Goal: Browse casually: Explore the website without a specific task or goal

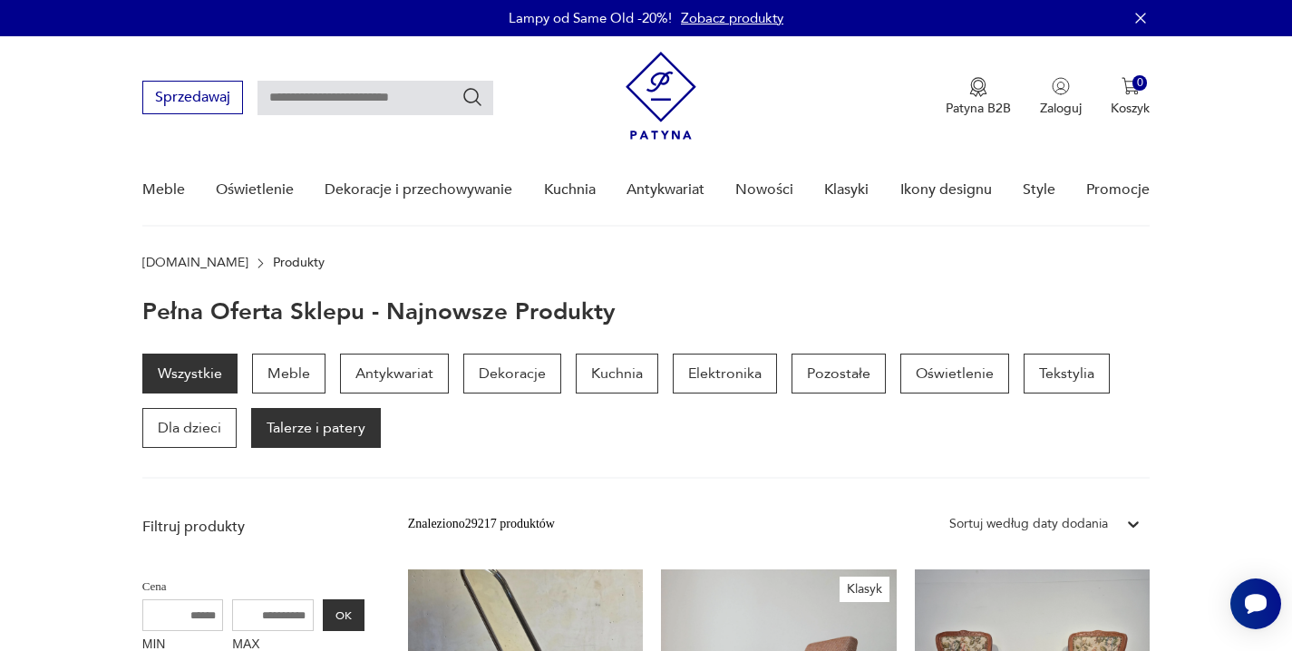
click at [306, 428] on p "Talerze i patery" at bounding box center [316, 428] width 130 height 40
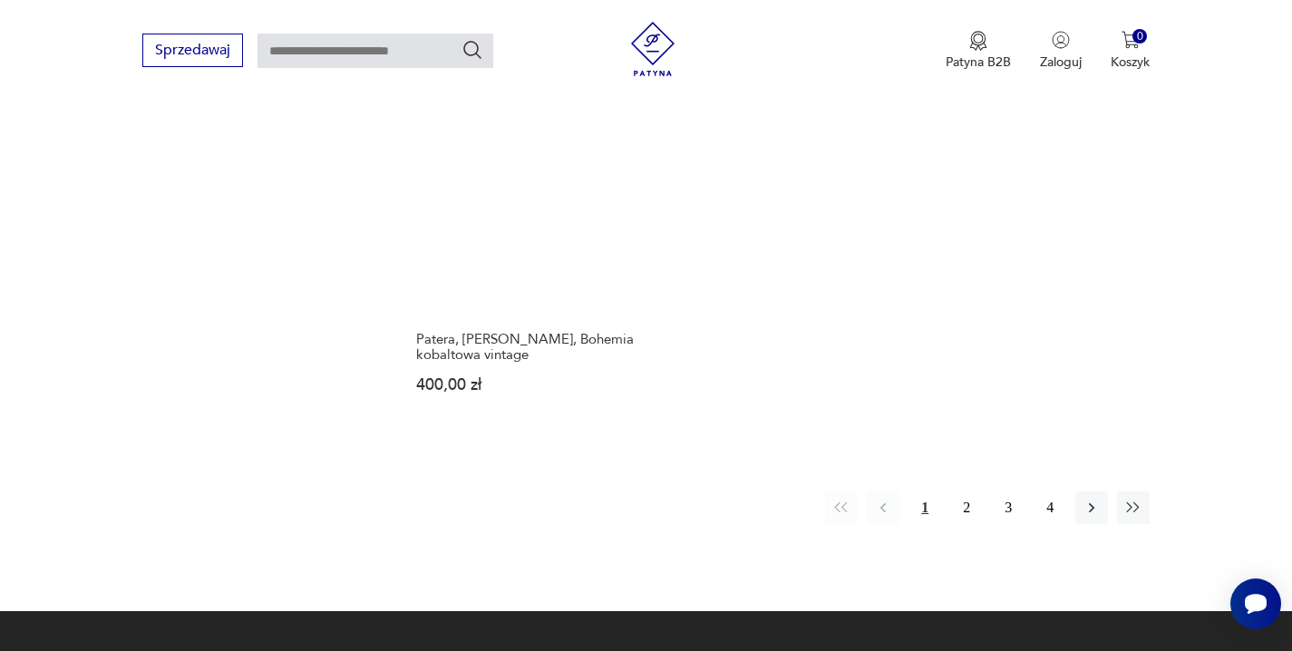
scroll to position [2350, 0]
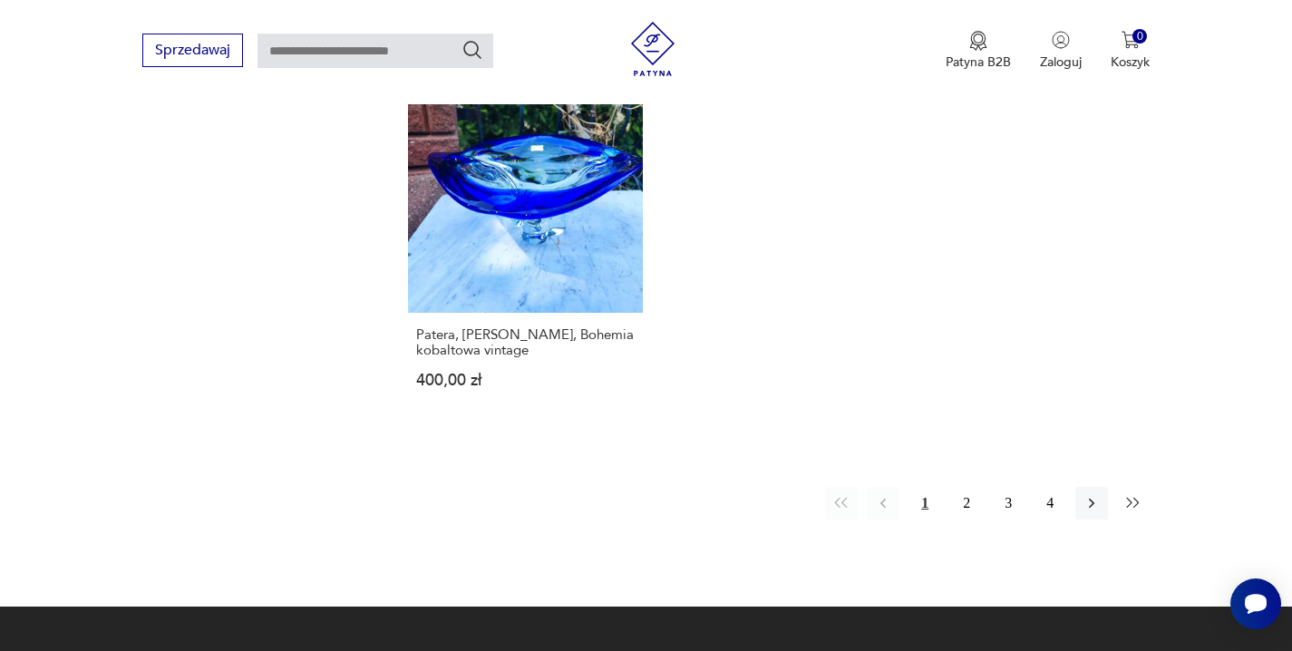
click at [1130, 494] on icon "button" at bounding box center [1133, 503] width 18 height 18
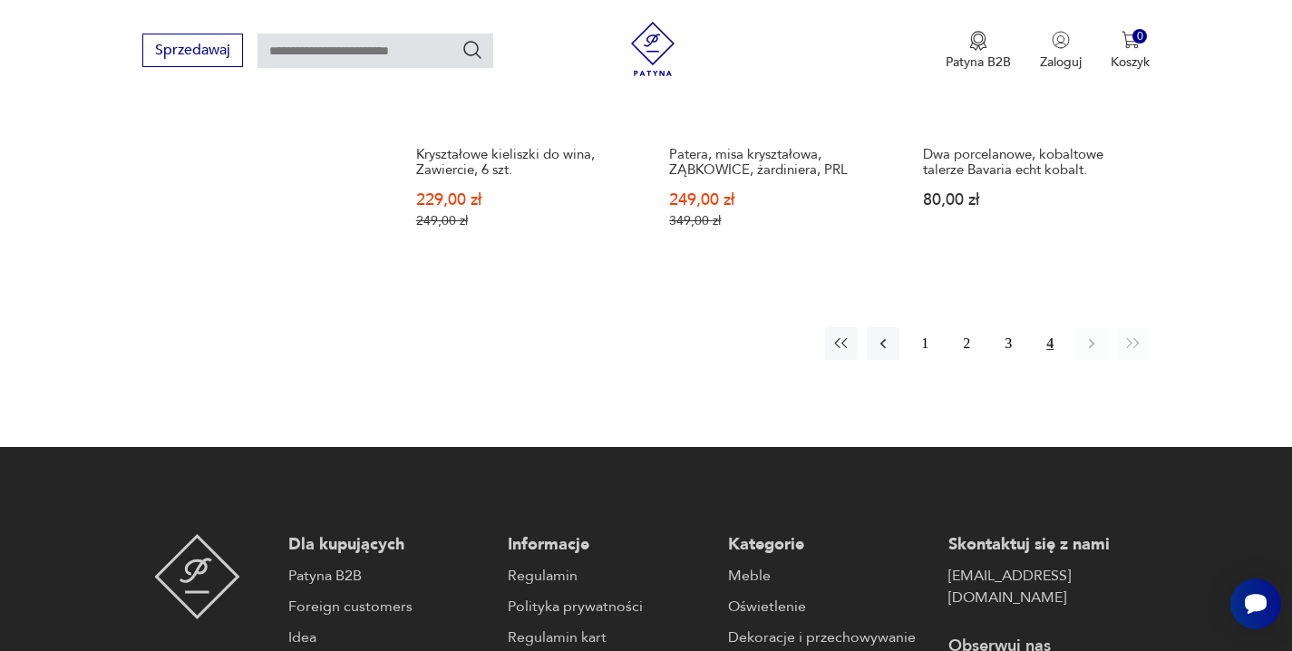
scroll to position [1775, 0]
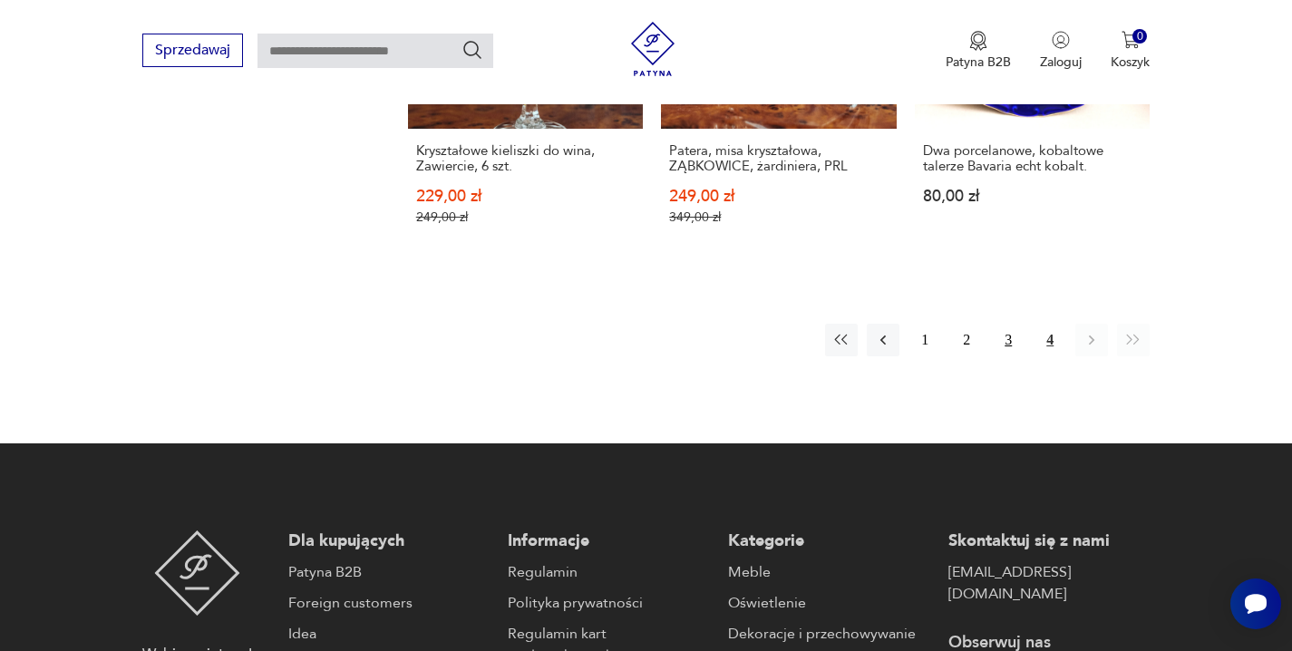
click at [1011, 324] on button "3" at bounding box center [1008, 340] width 33 height 33
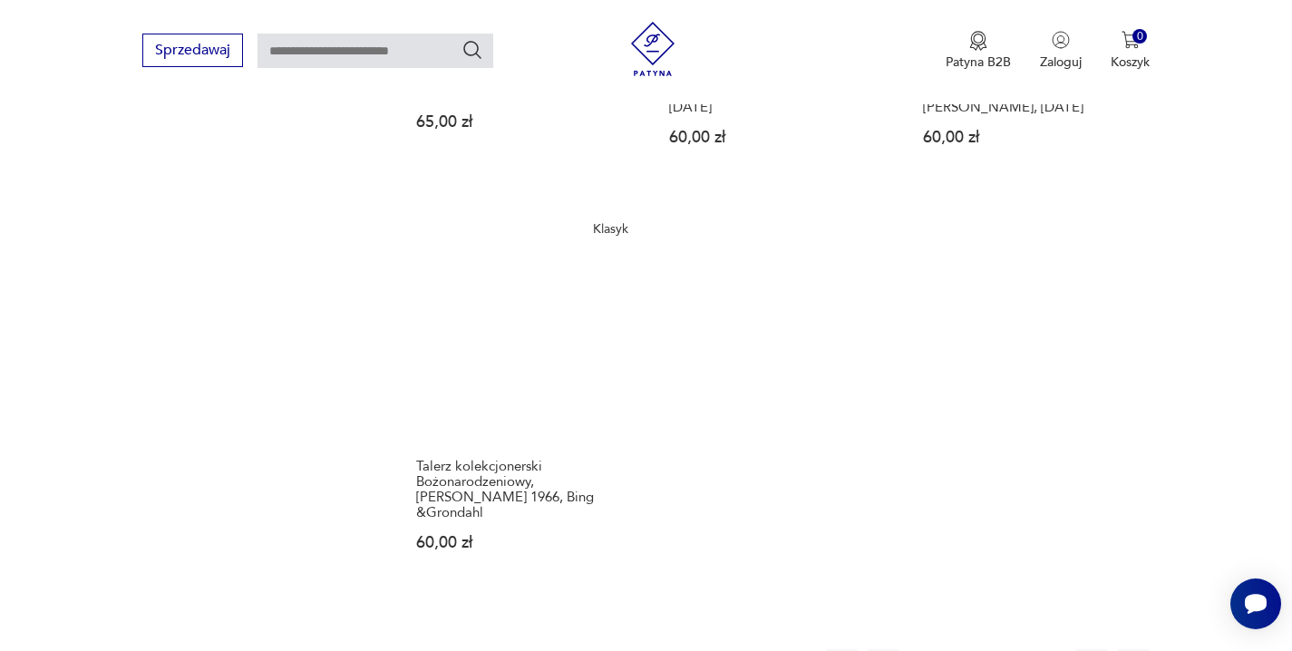
scroll to position [2238, 0]
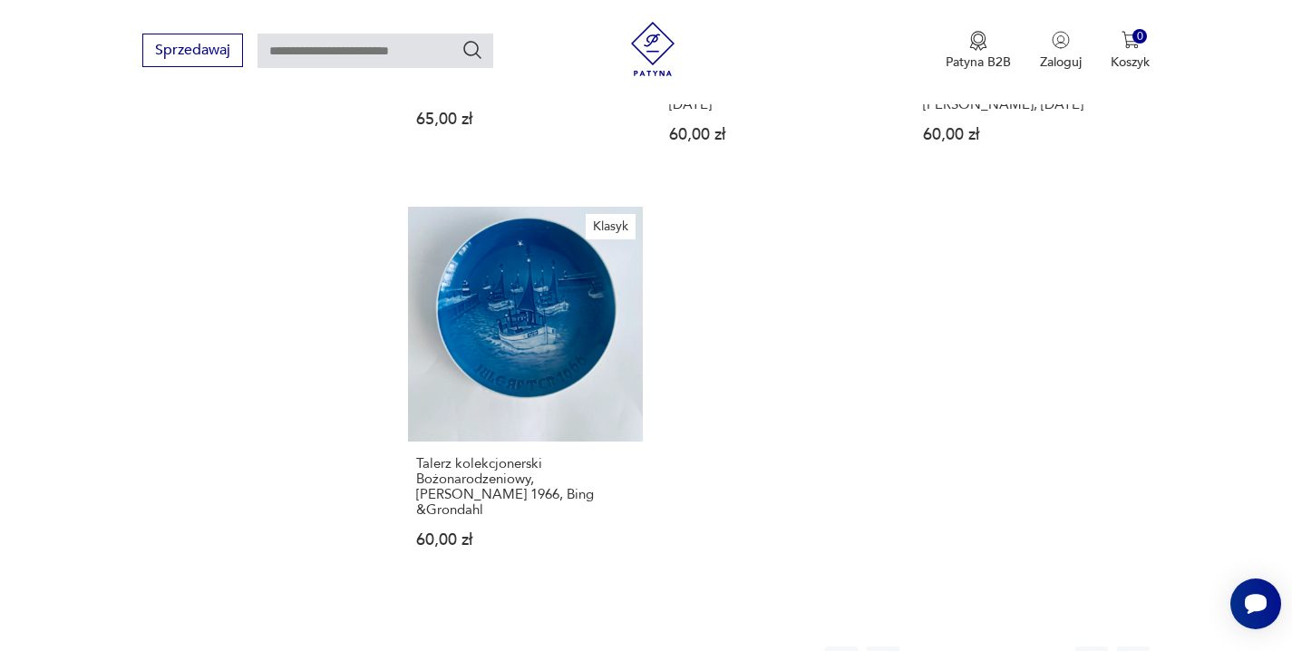
click at [1047, 647] on button "4" at bounding box center [1050, 663] width 33 height 33
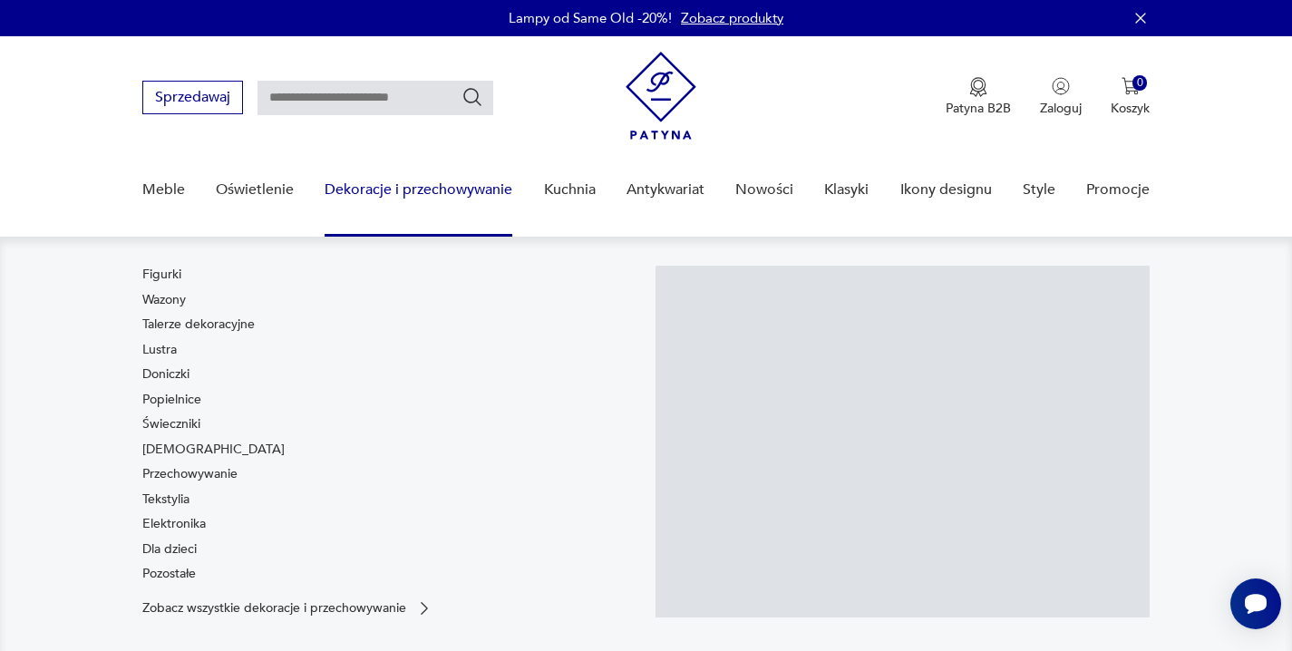
click at [451, 181] on link "Dekoracje i przechowywanie" at bounding box center [419, 190] width 188 height 70
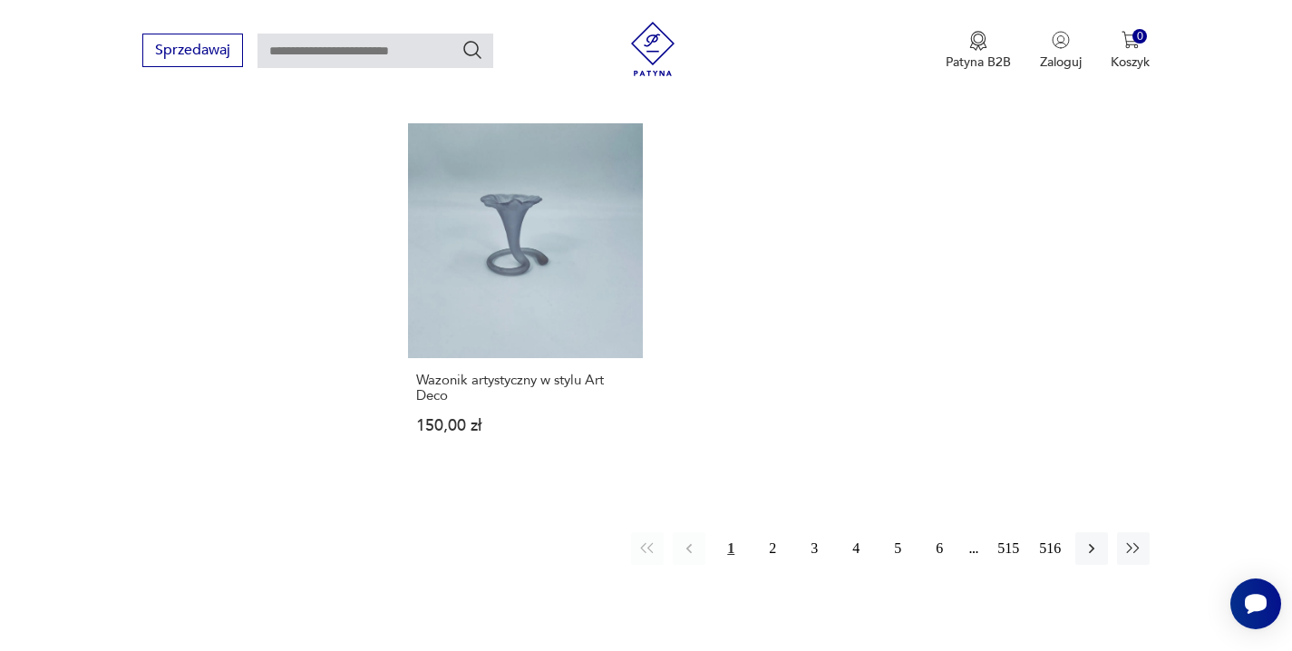
scroll to position [2660, 0]
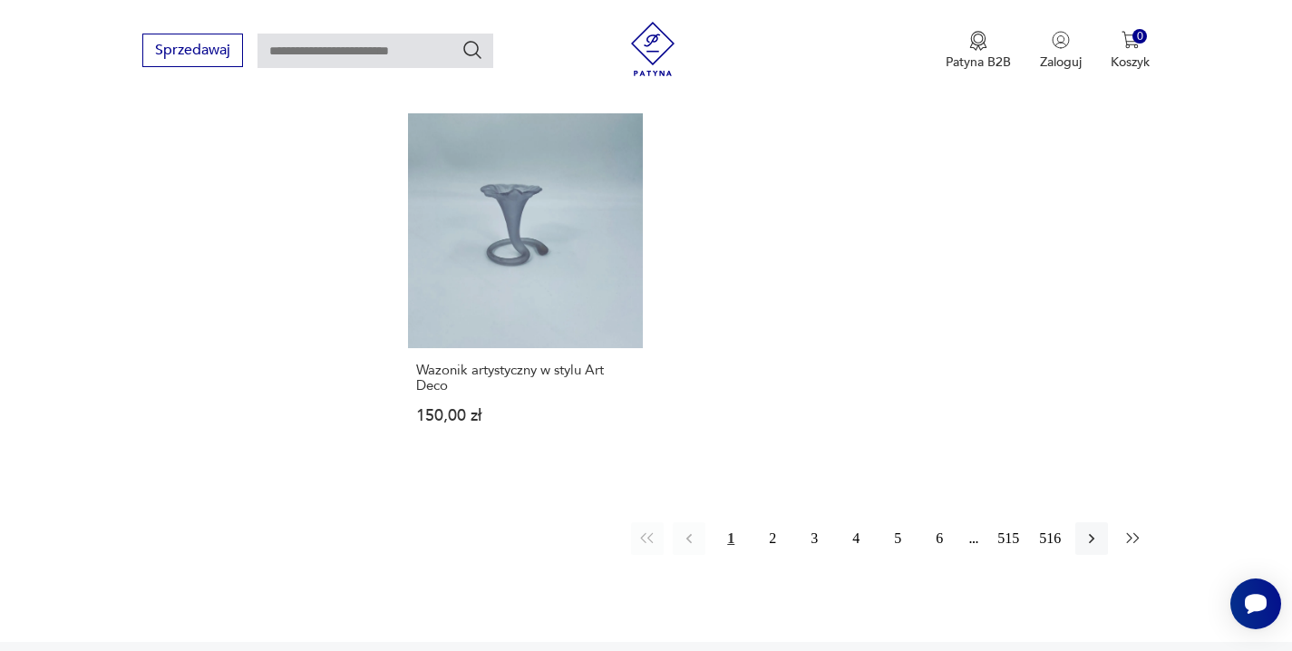
click at [1135, 533] on icon "button" at bounding box center [1133, 538] width 13 height 10
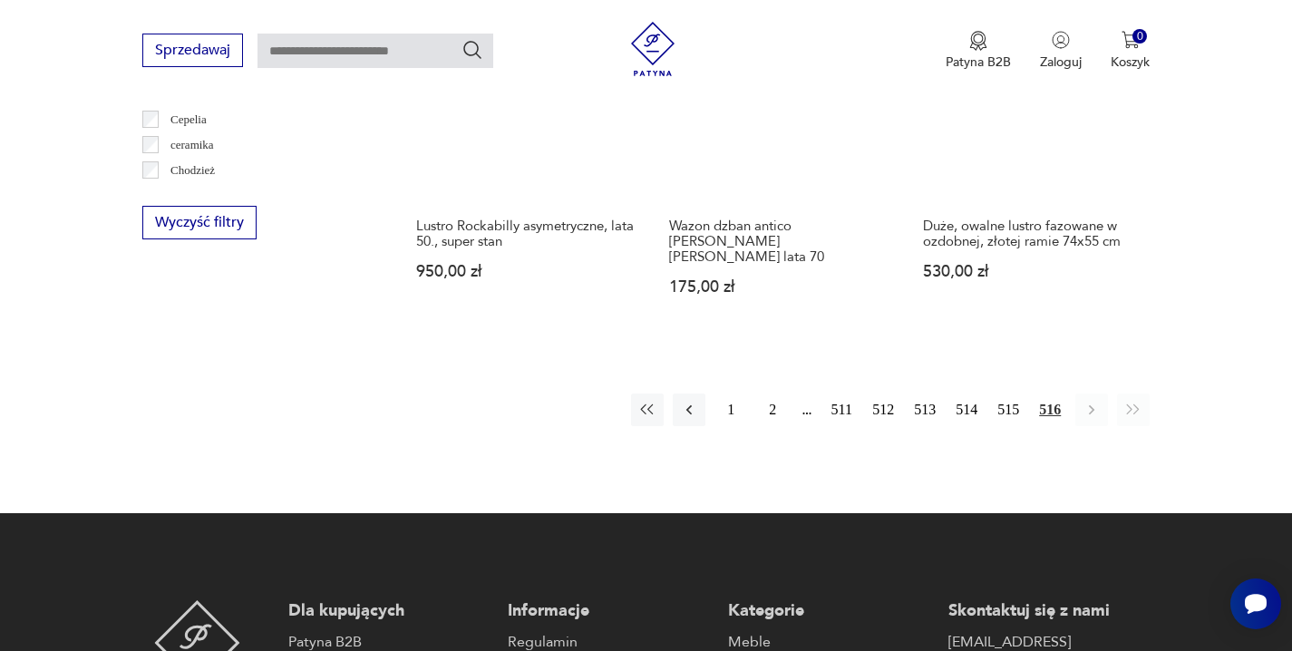
scroll to position [1676, 0]
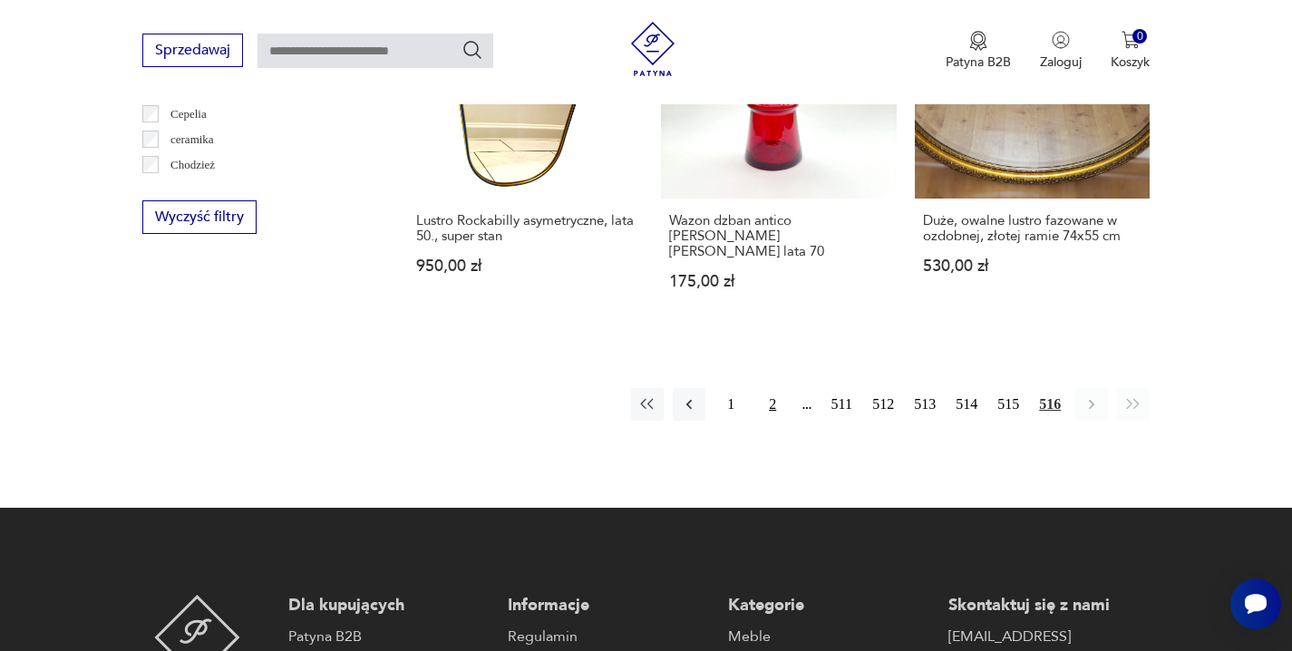
click at [766, 388] on button "2" at bounding box center [772, 404] width 33 height 33
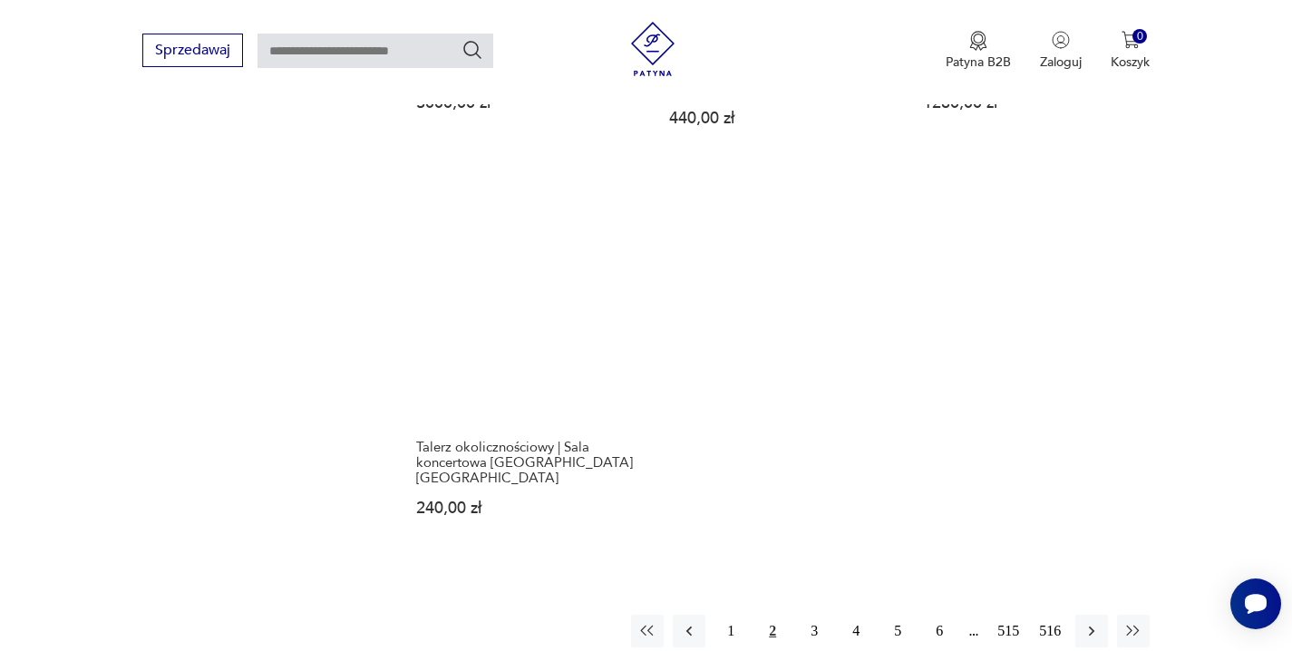
scroll to position [2601, 0]
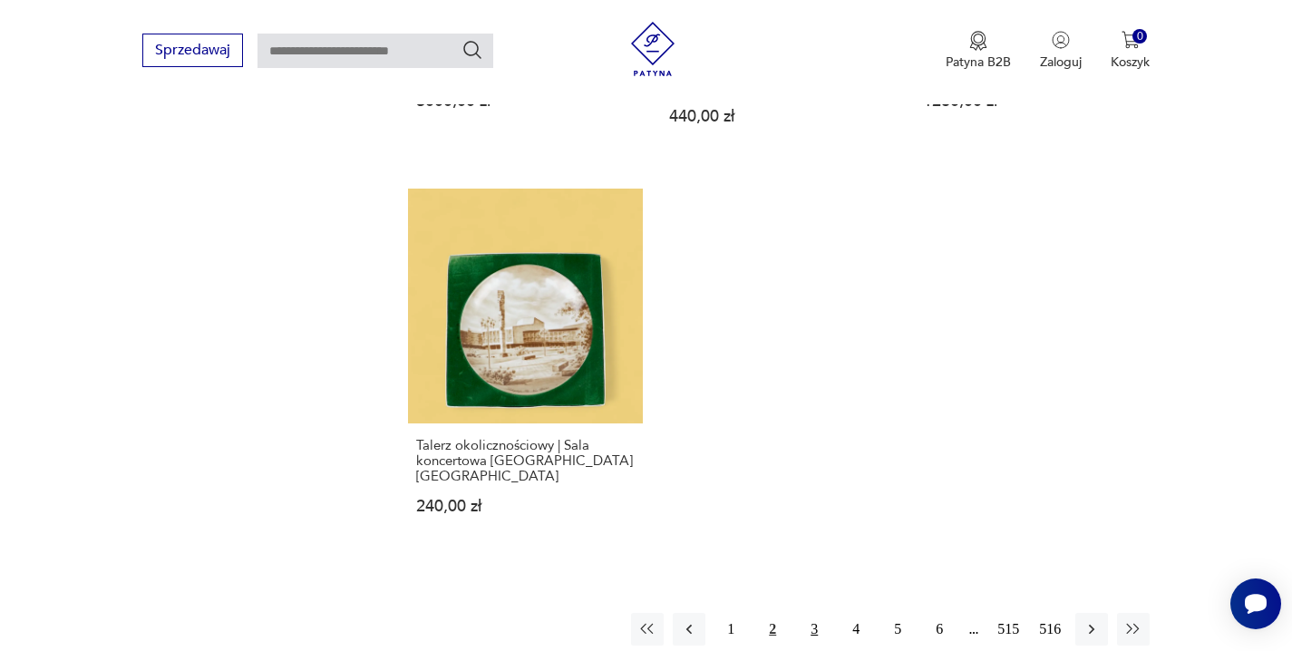
click at [816, 613] on button "3" at bounding box center [814, 629] width 33 height 33
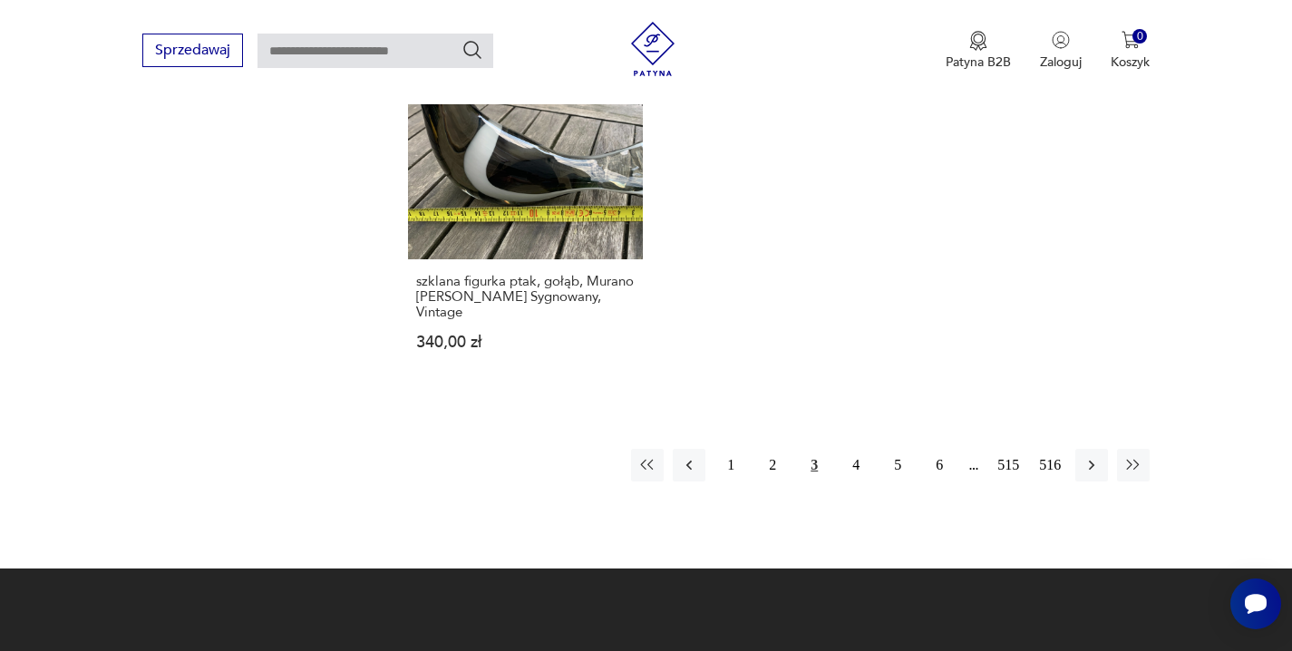
scroll to position [2745, 0]
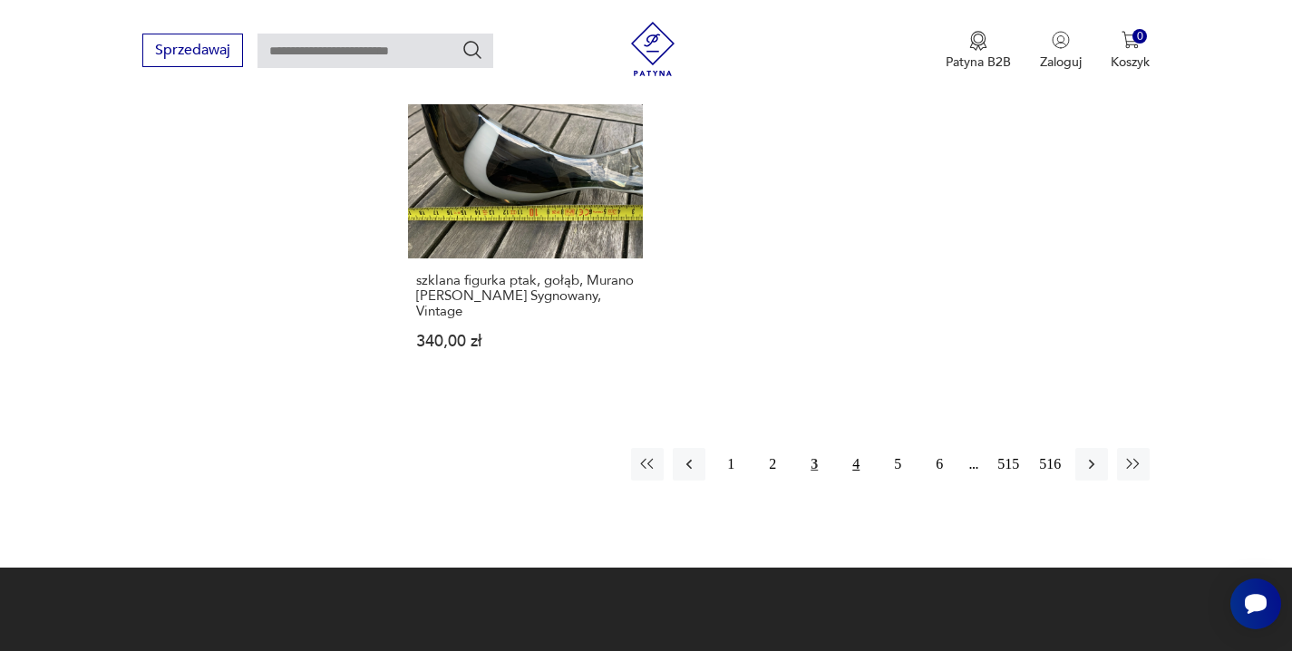
click at [857, 448] on button "4" at bounding box center [856, 464] width 33 height 33
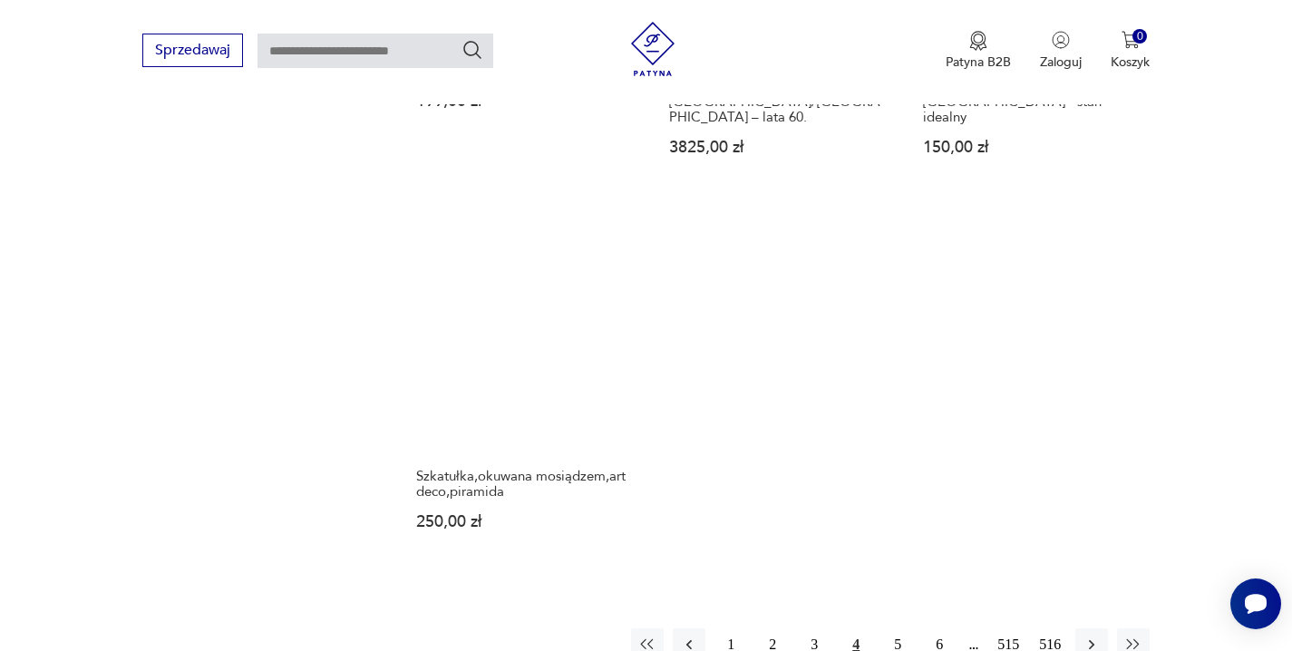
scroll to position [2598, 0]
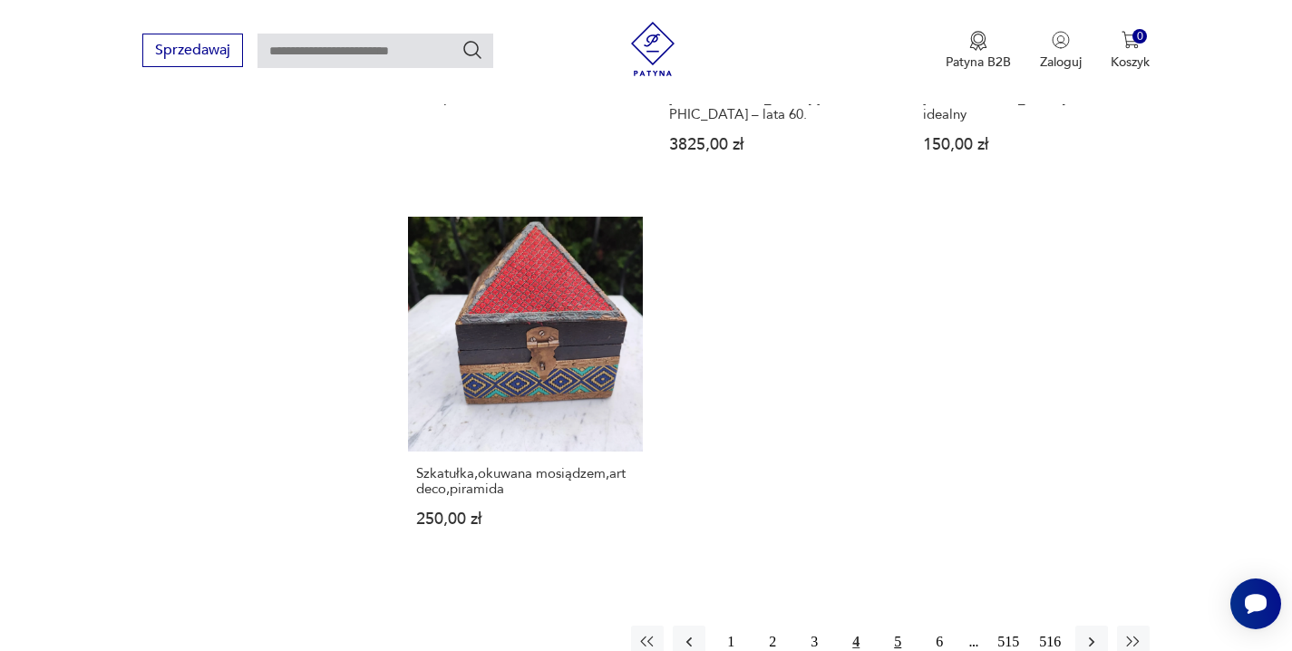
click at [900, 626] on button "5" at bounding box center [897, 642] width 33 height 33
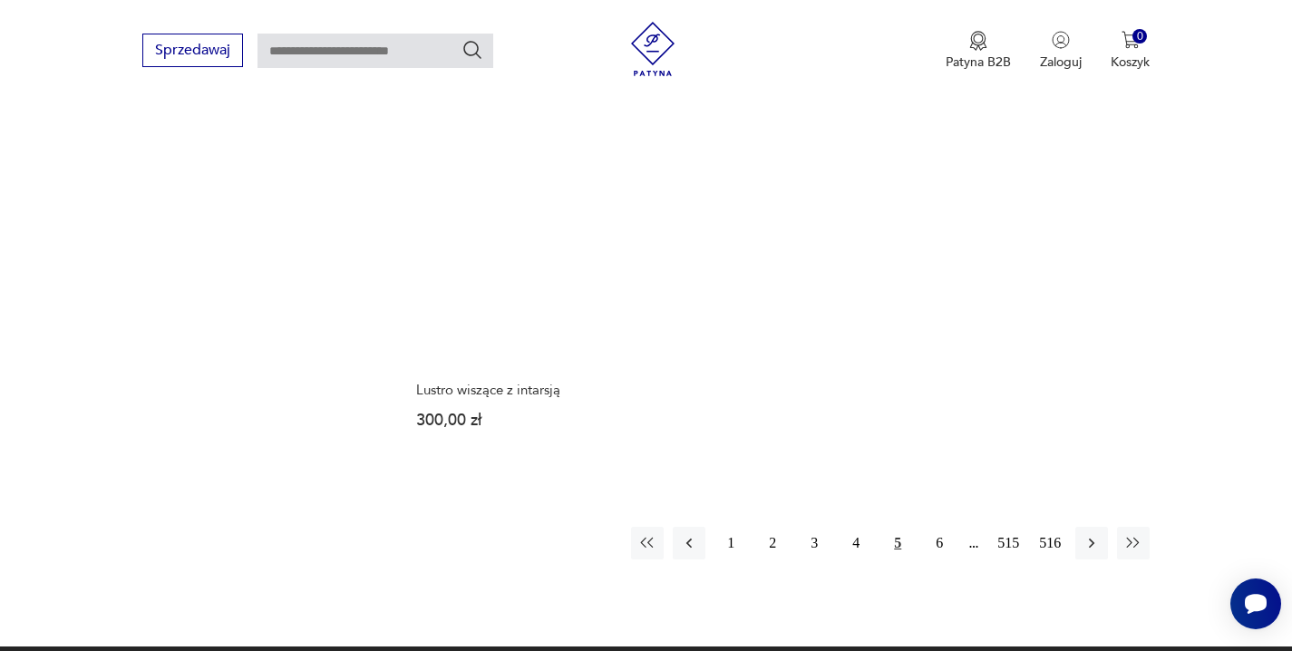
scroll to position [2575, 0]
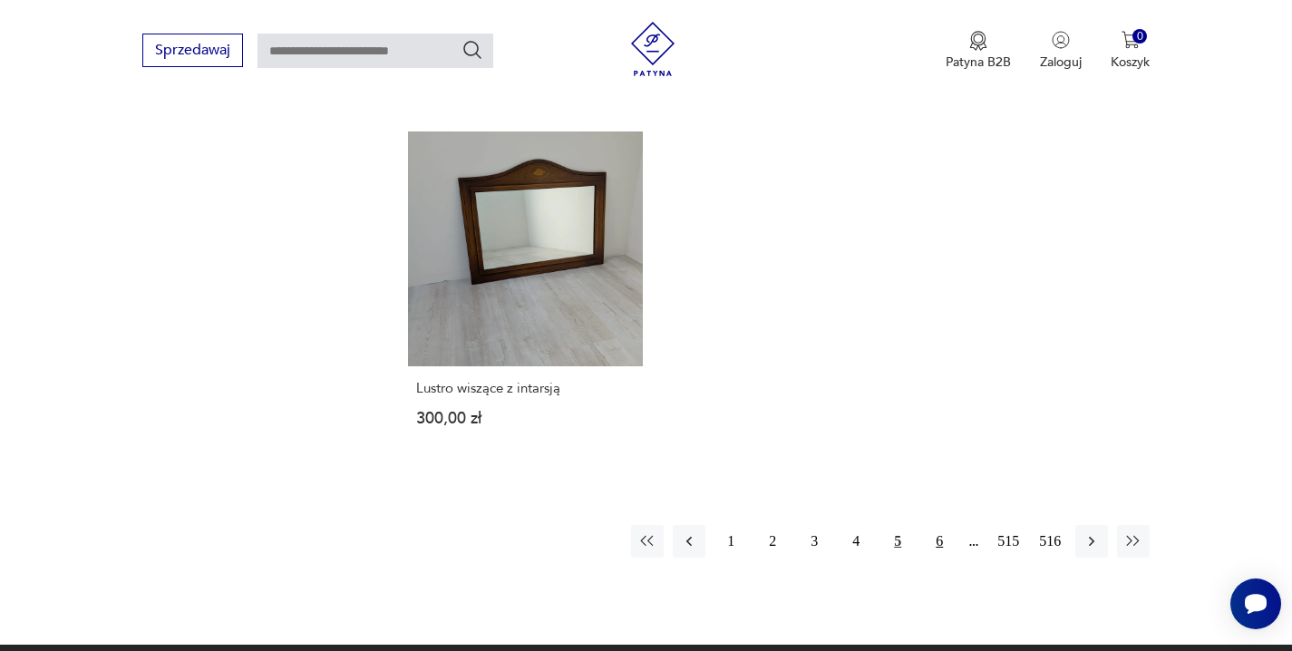
click at [939, 530] on button "6" at bounding box center [939, 541] width 33 height 33
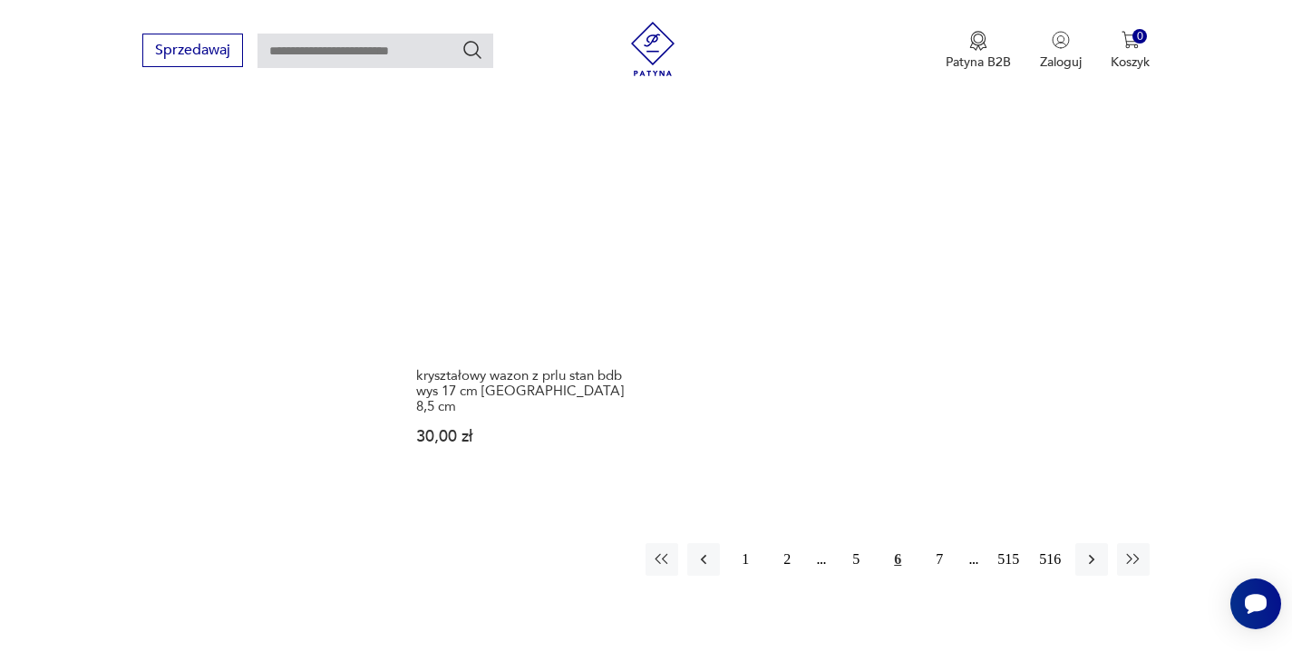
scroll to position [2621, 0]
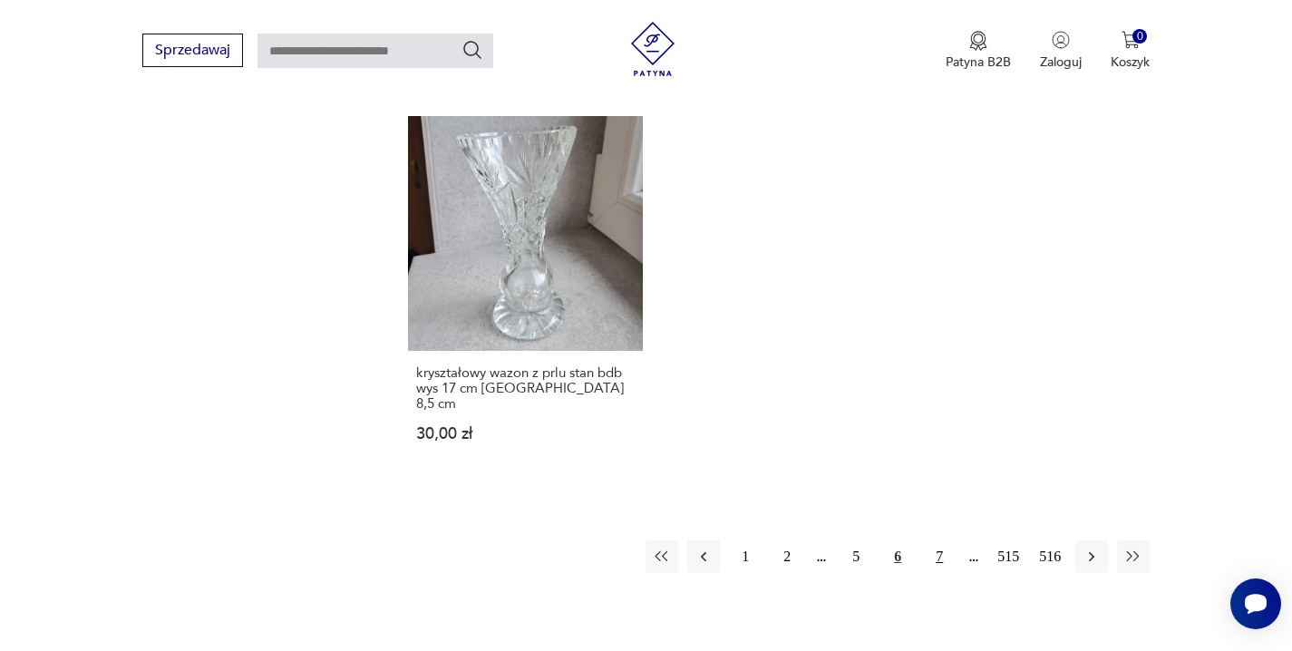
click at [935, 540] on button "7" at bounding box center [939, 556] width 33 height 33
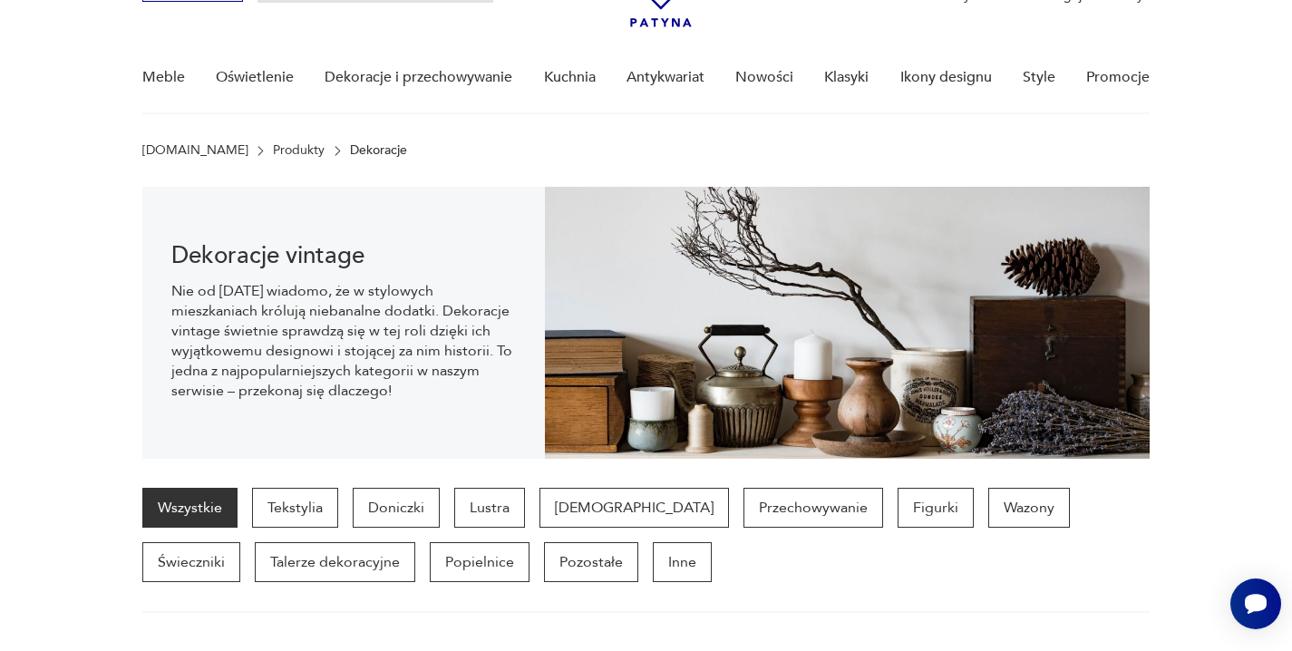
scroll to position [100, 0]
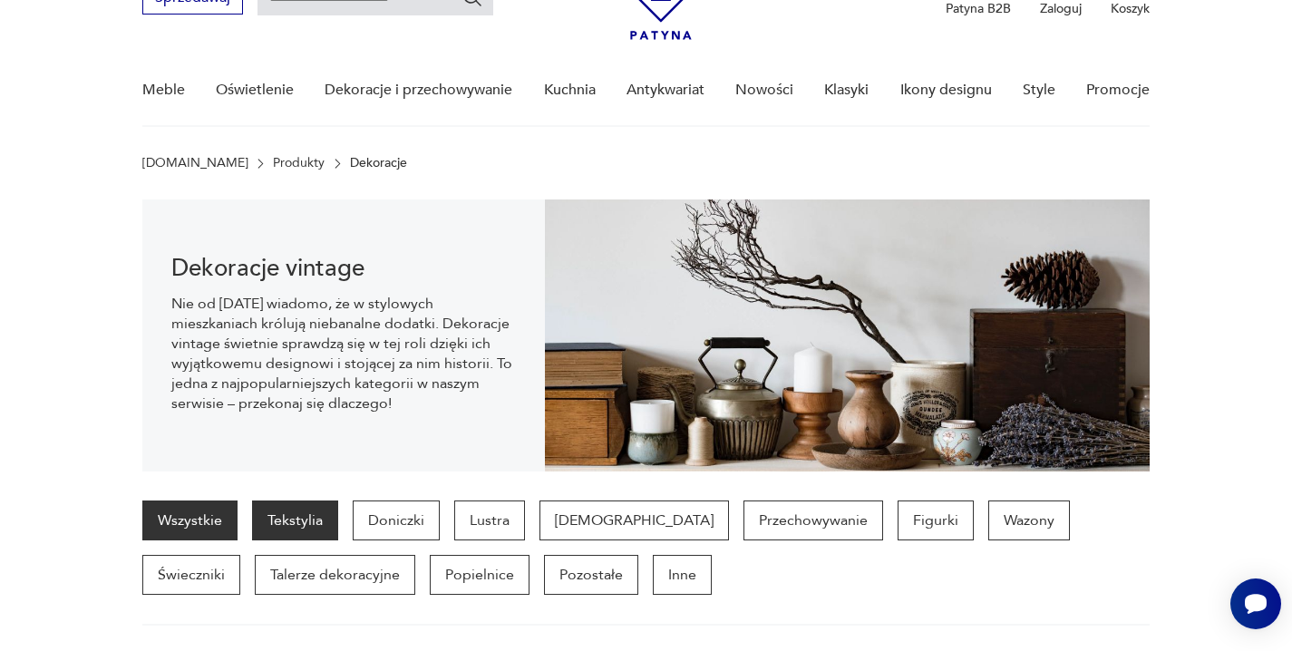
click at [295, 521] on p "Tekstylia" at bounding box center [295, 521] width 86 height 40
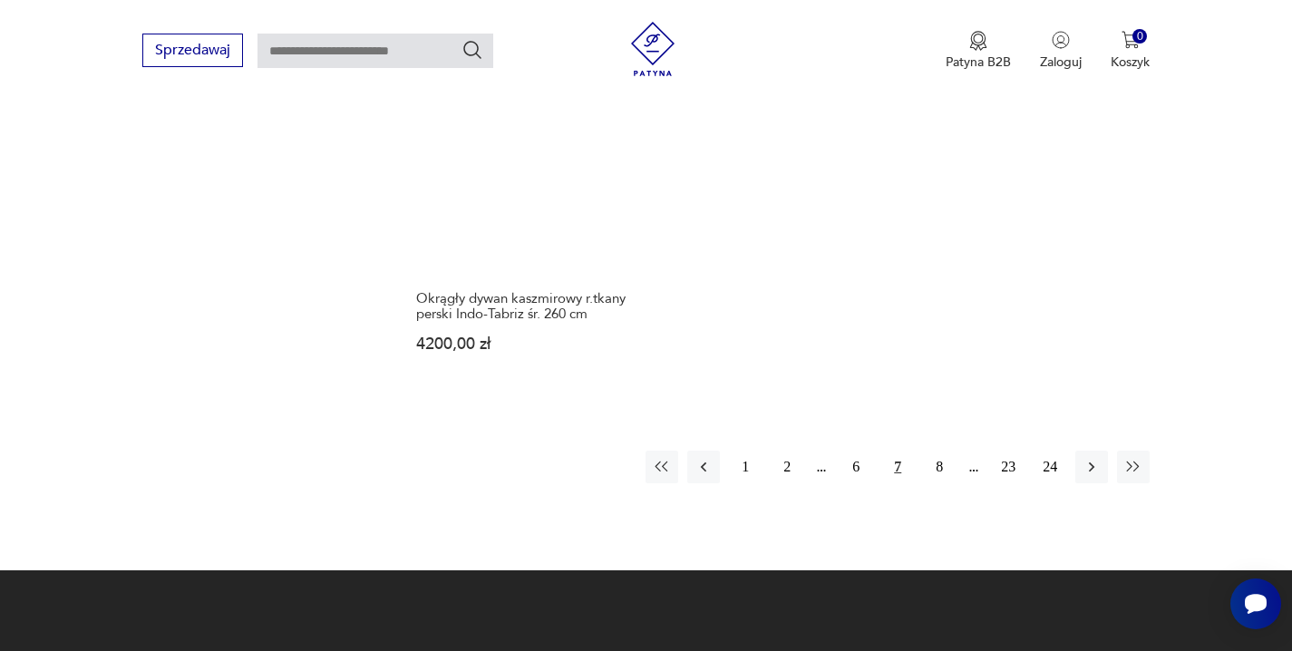
scroll to position [2712, 0]
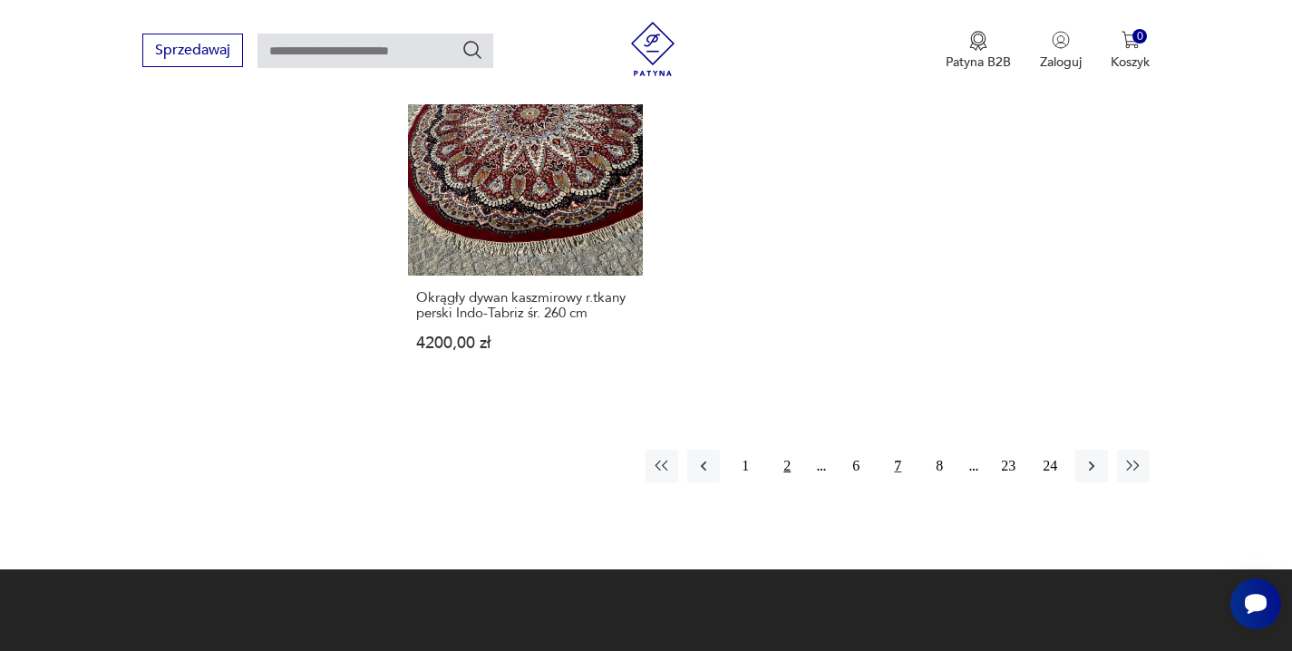
click at [787, 450] on button "2" at bounding box center [787, 466] width 33 height 33
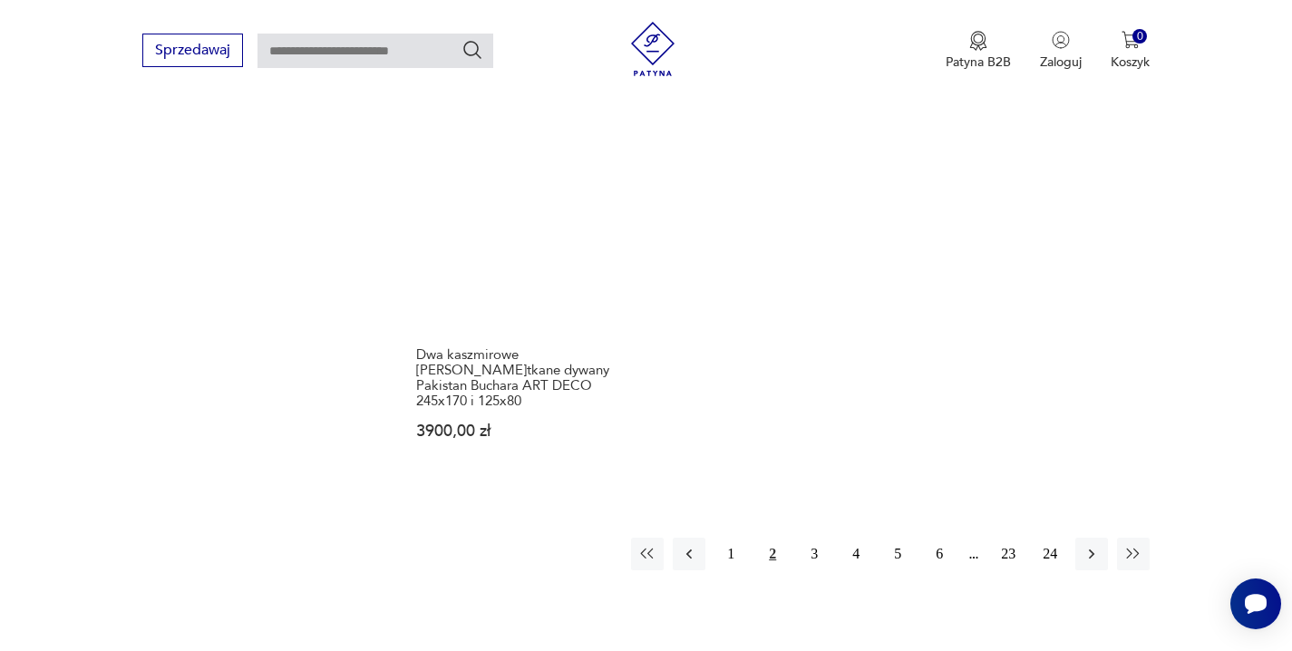
scroll to position [2660, 0]
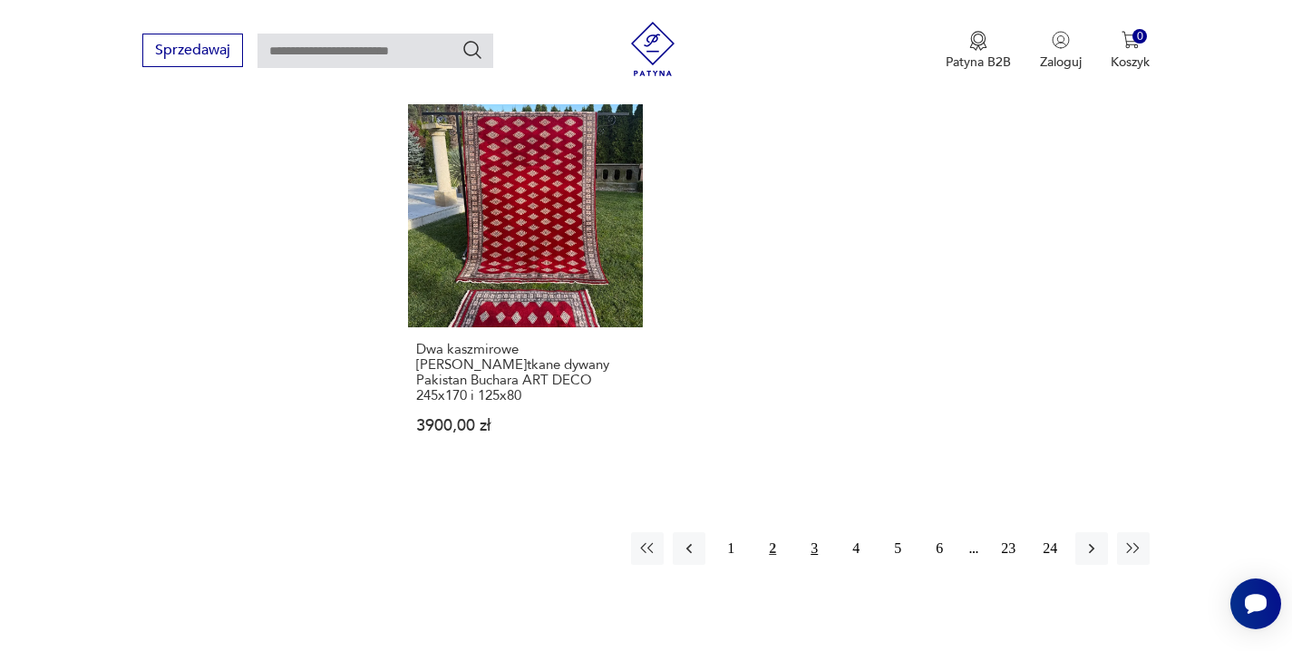
click at [814, 532] on button "3" at bounding box center [814, 548] width 33 height 33
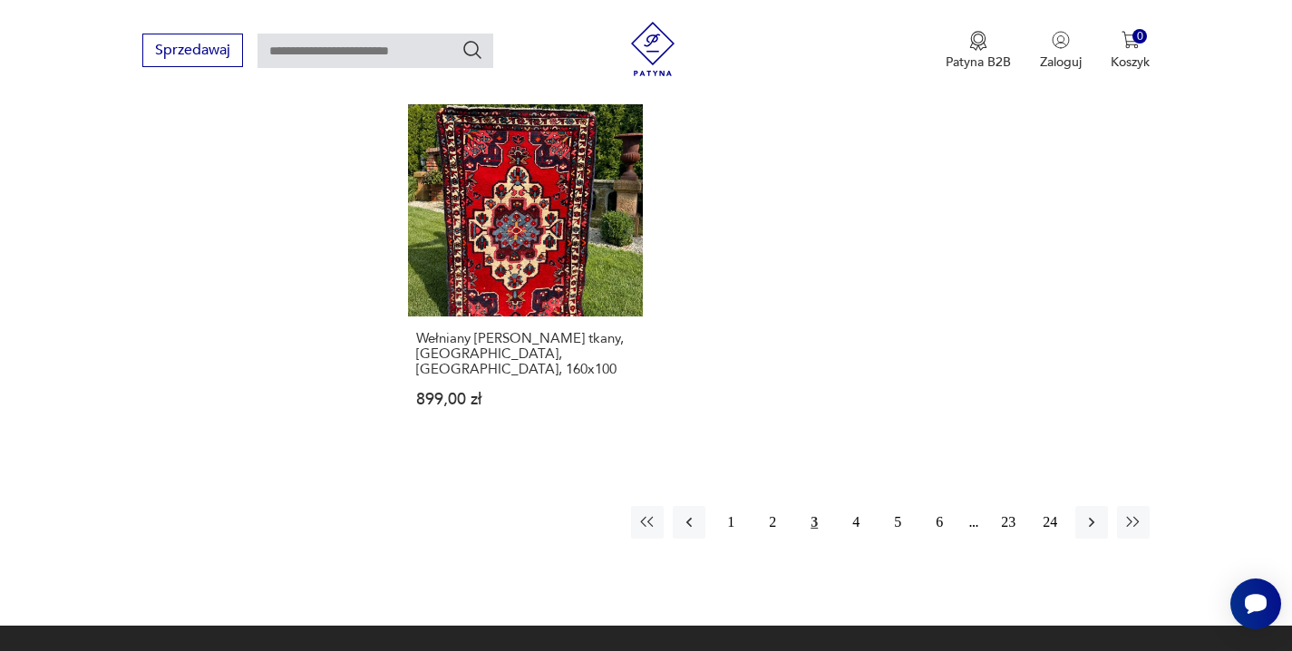
scroll to position [2691, 0]
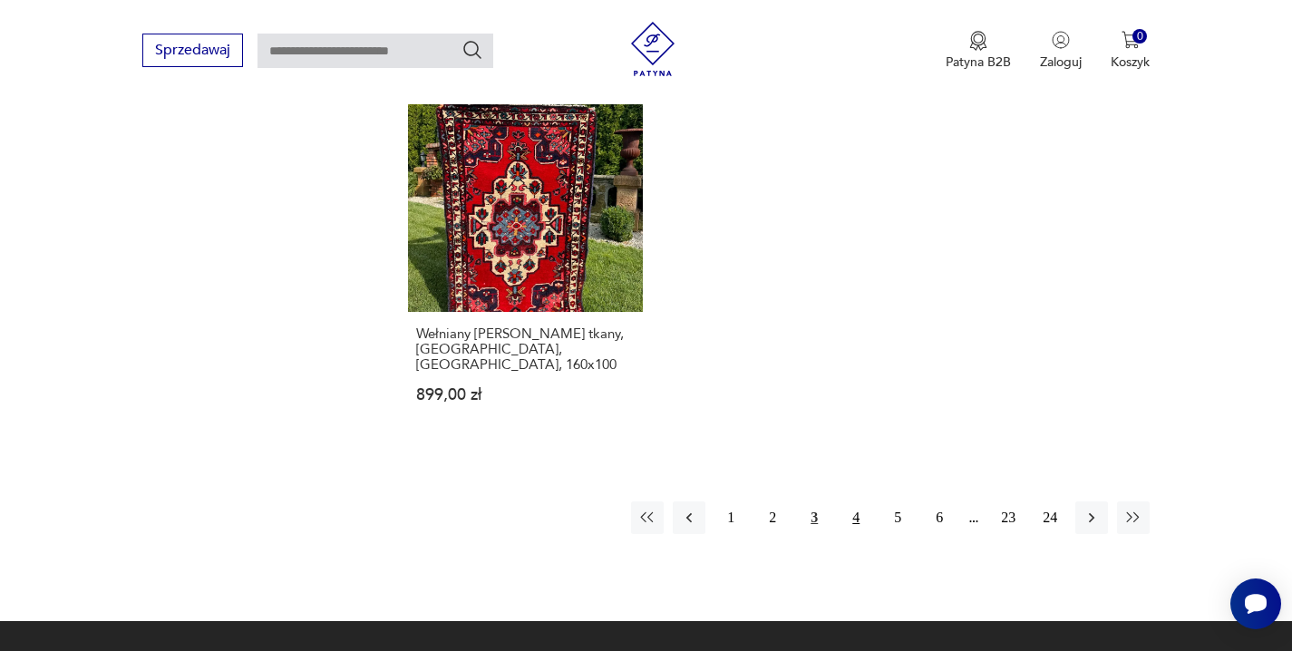
click at [857, 501] on button "4" at bounding box center [856, 517] width 33 height 33
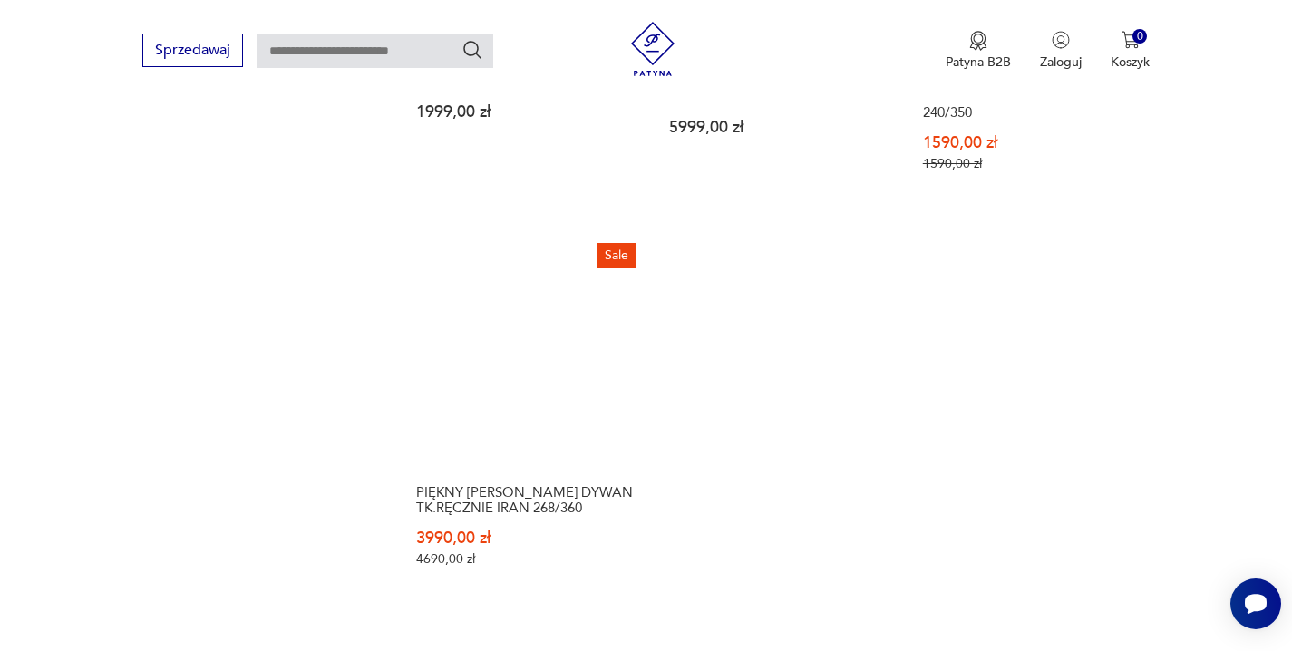
scroll to position [2574, 0]
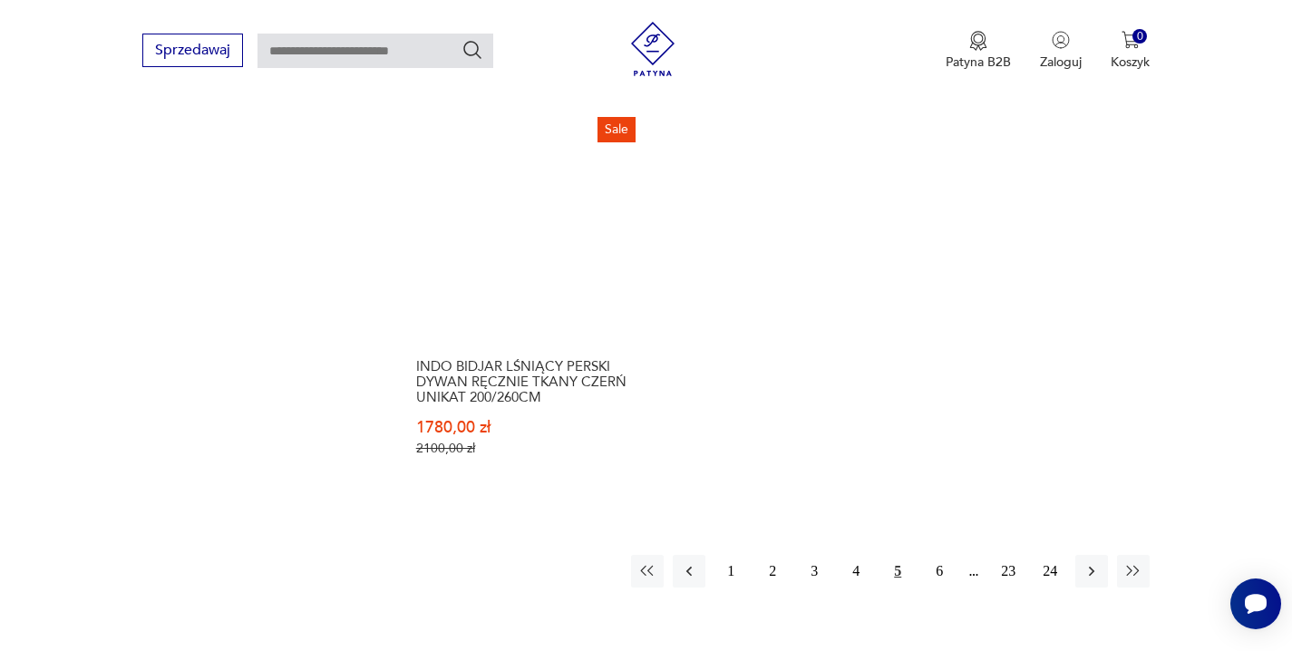
scroll to position [2741, 0]
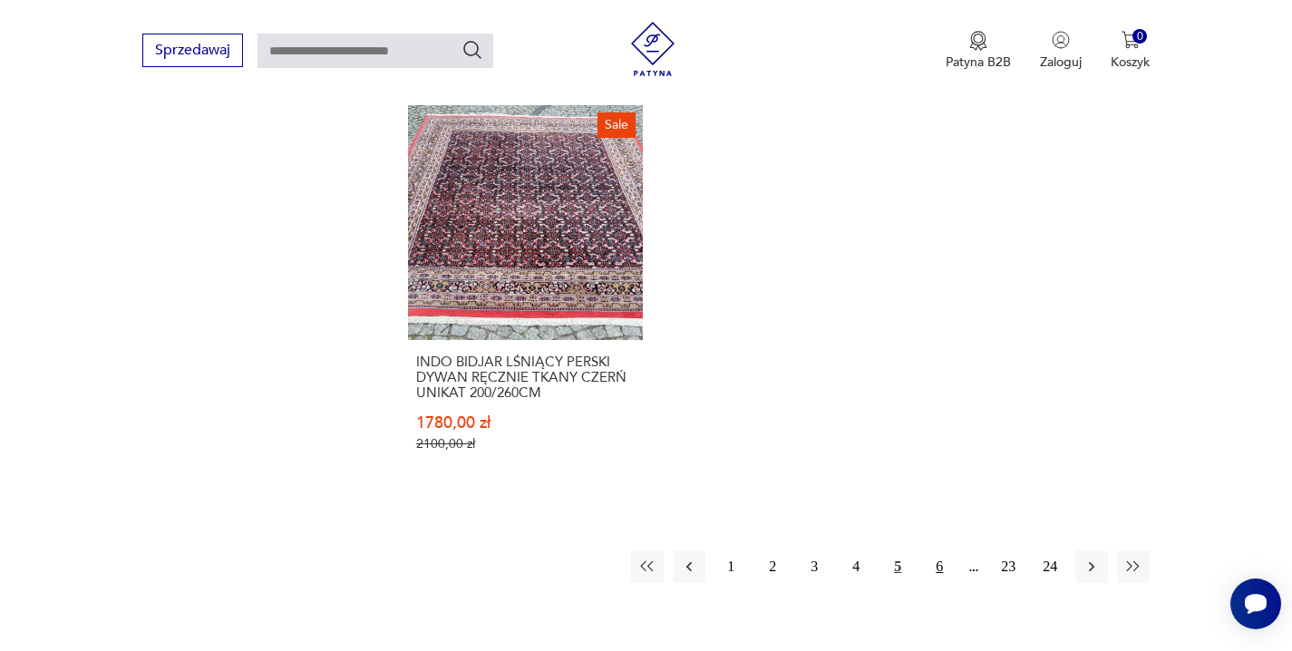
click at [943, 550] on button "6" at bounding box center [939, 566] width 33 height 33
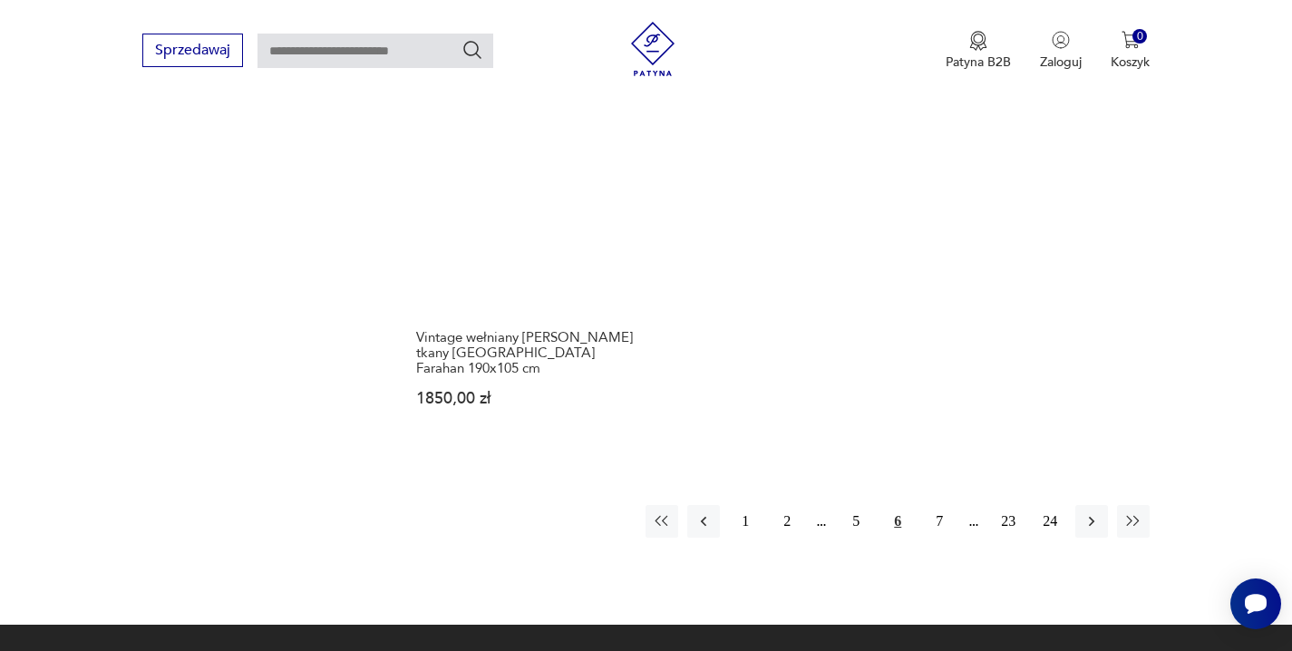
scroll to position [2763, 0]
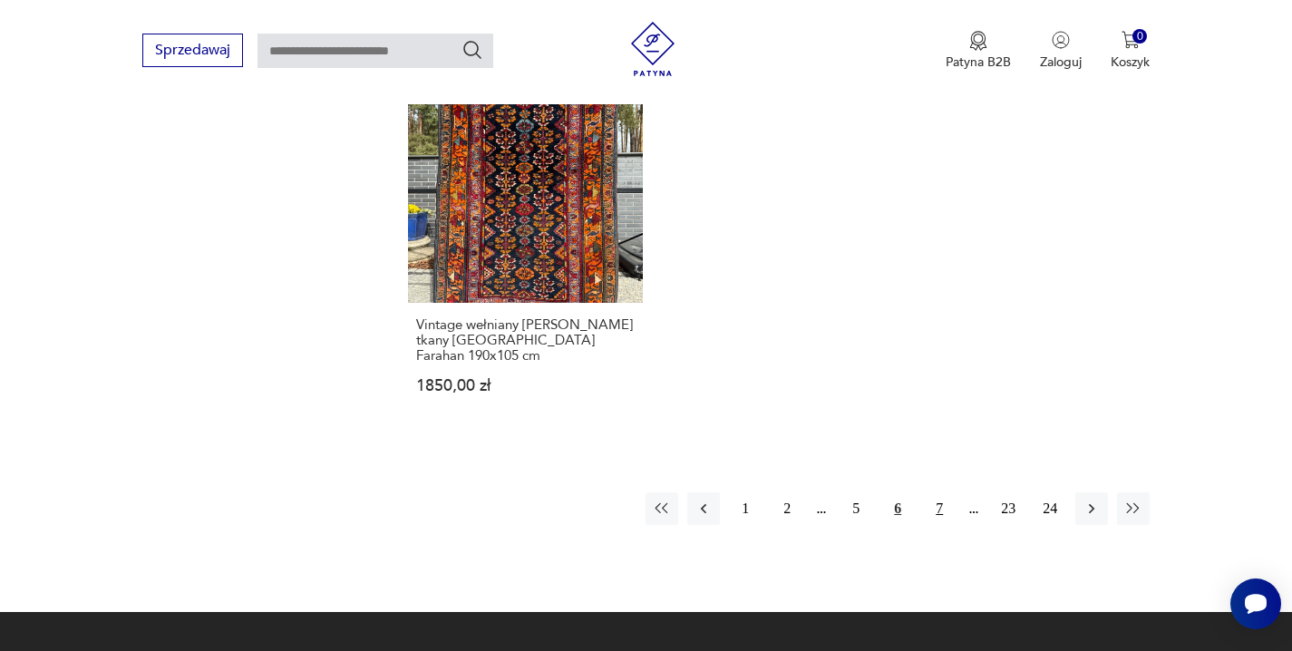
click at [941, 492] on button "7" at bounding box center [939, 508] width 33 height 33
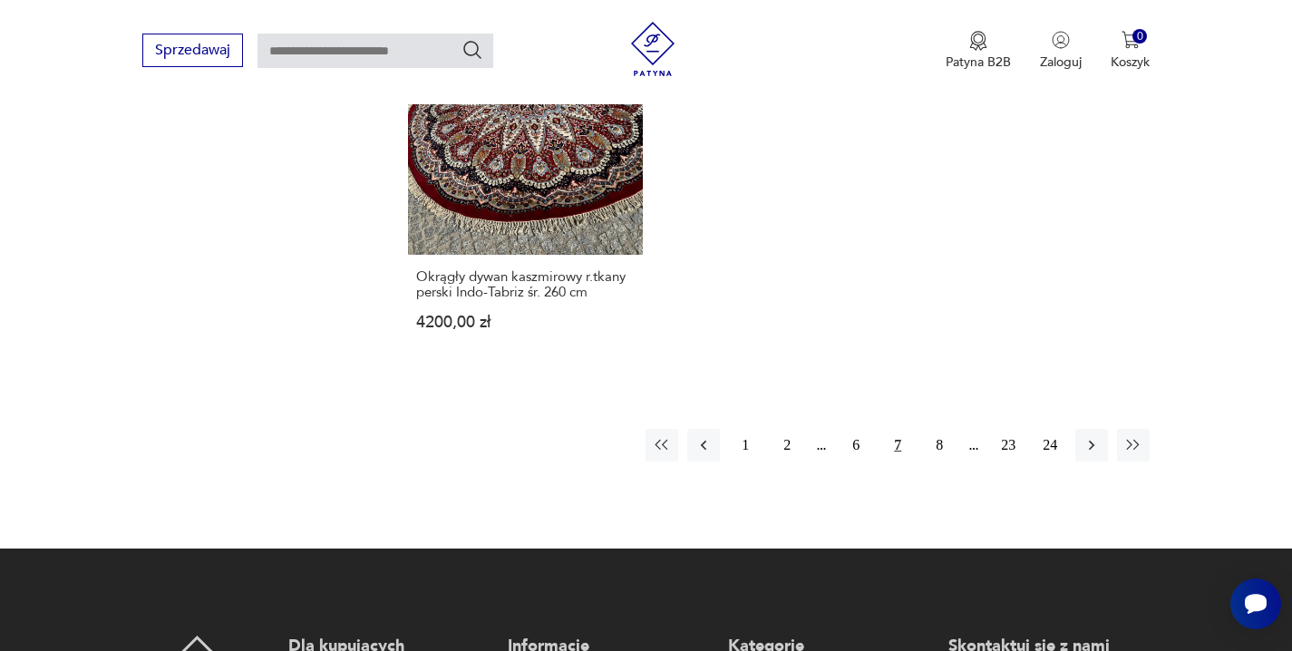
scroll to position [2742, 0]
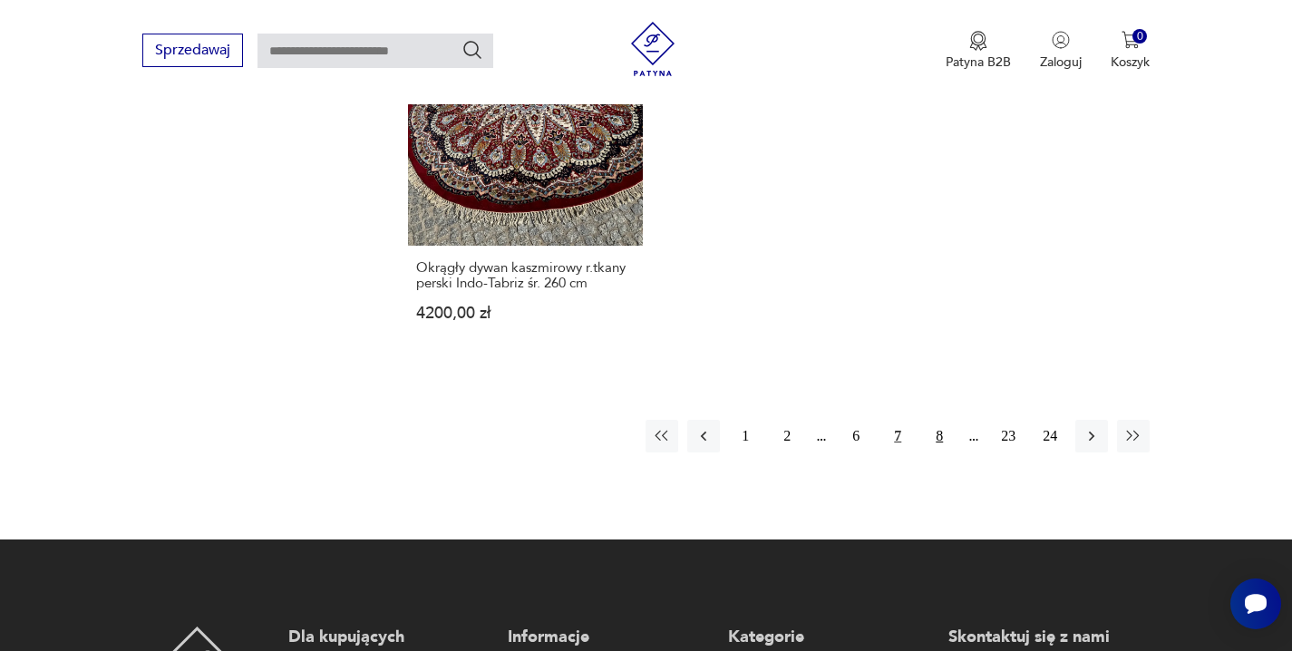
click at [940, 420] on button "8" at bounding box center [939, 436] width 33 height 33
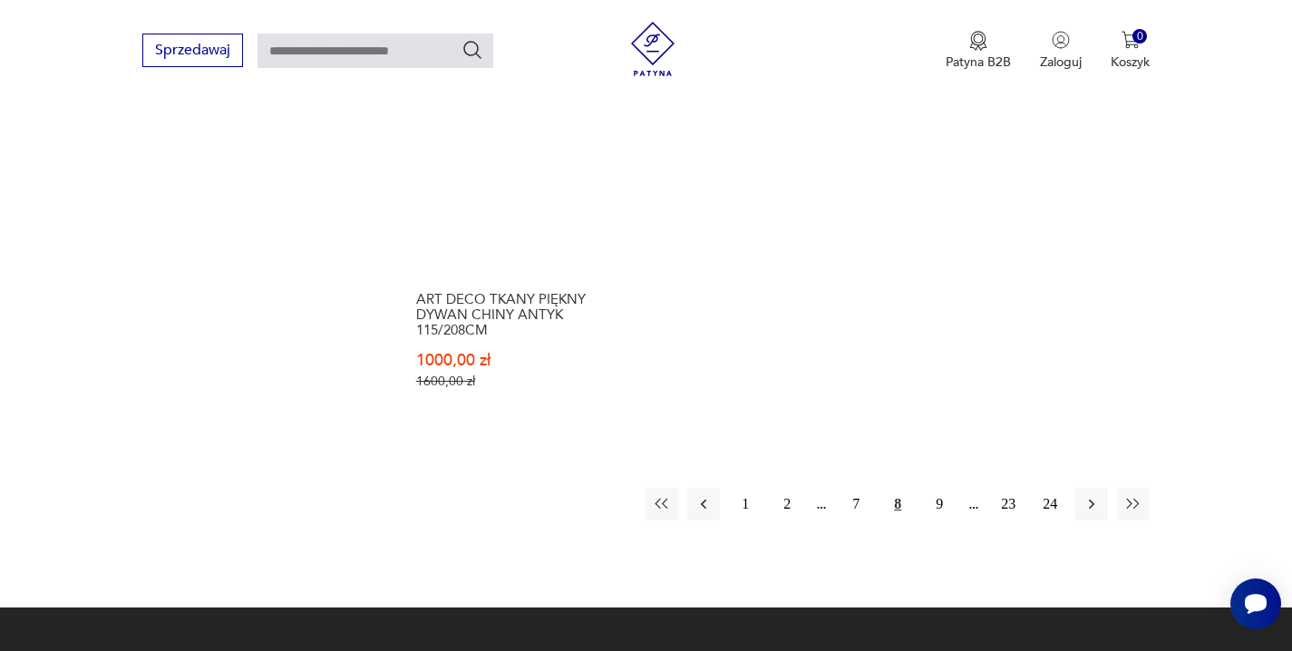
scroll to position [2760, 0]
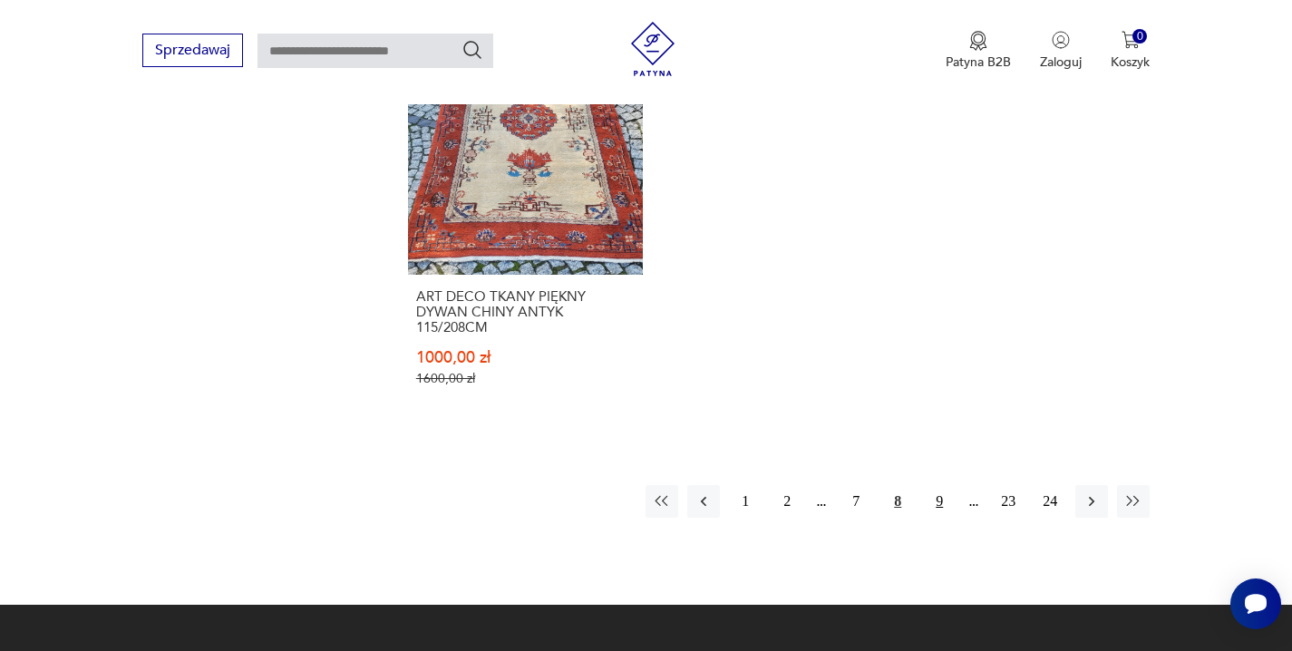
click at [939, 499] on button "9" at bounding box center [939, 501] width 33 height 33
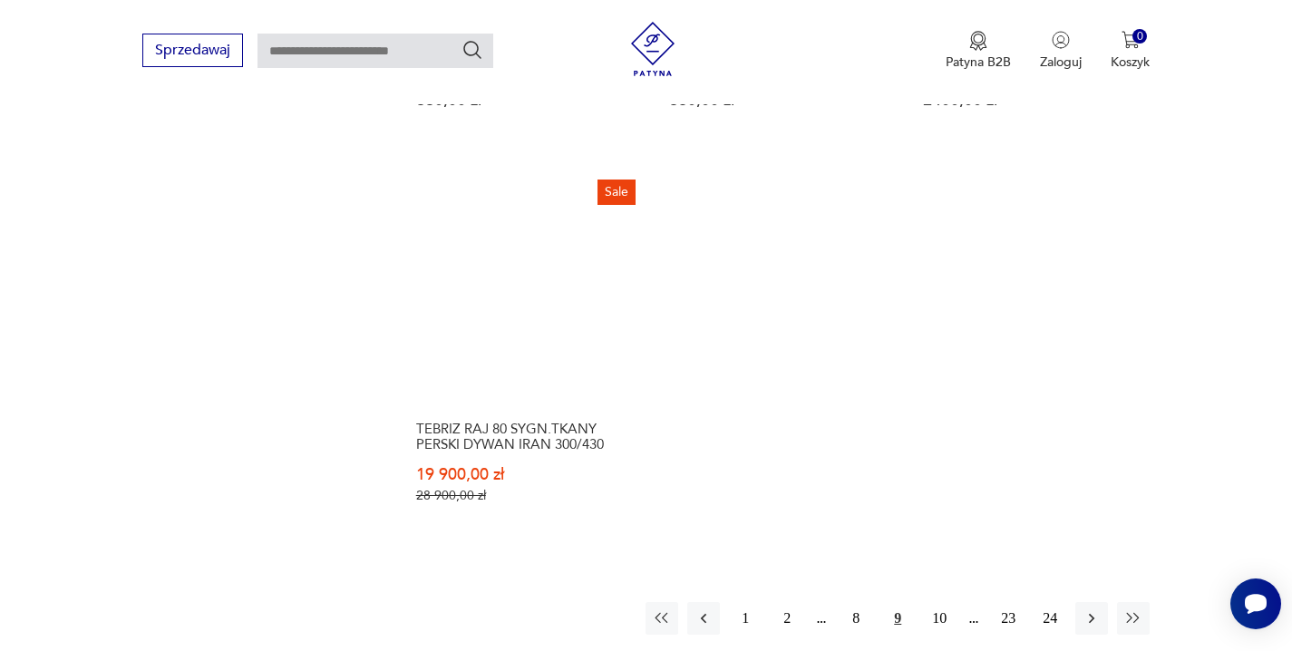
scroll to position [2666, 0]
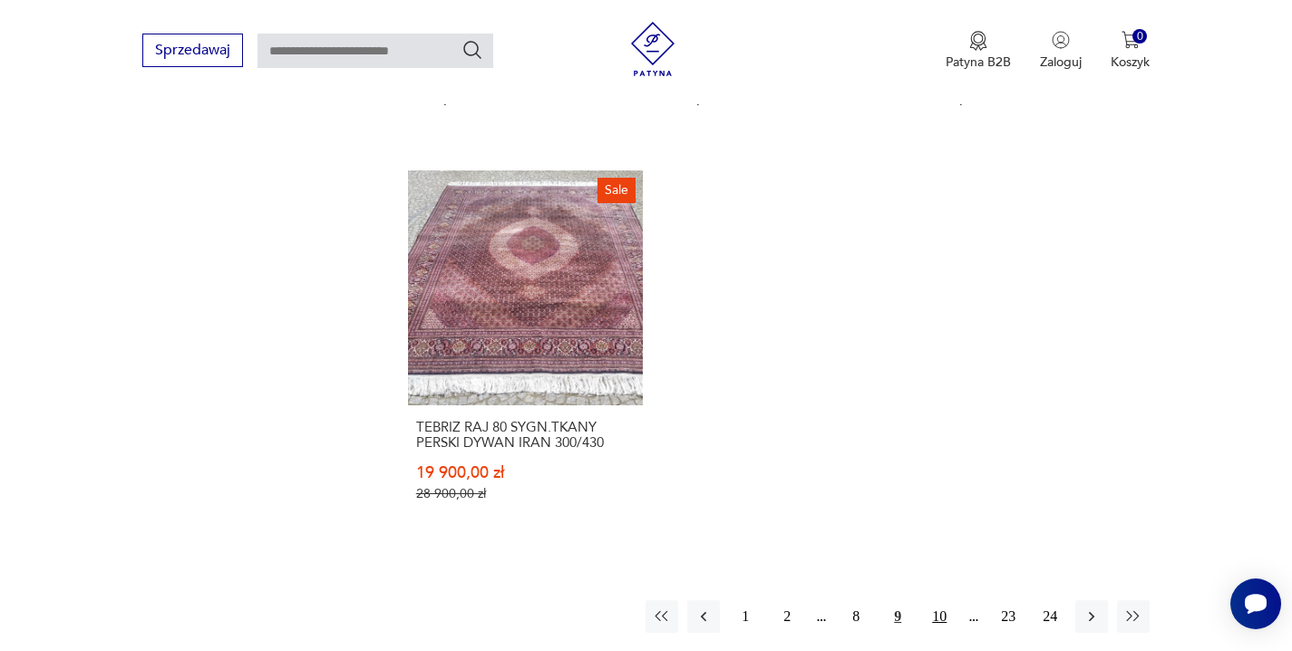
click at [942, 600] on button "10" at bounding box center [939, 616] width 33 height 33
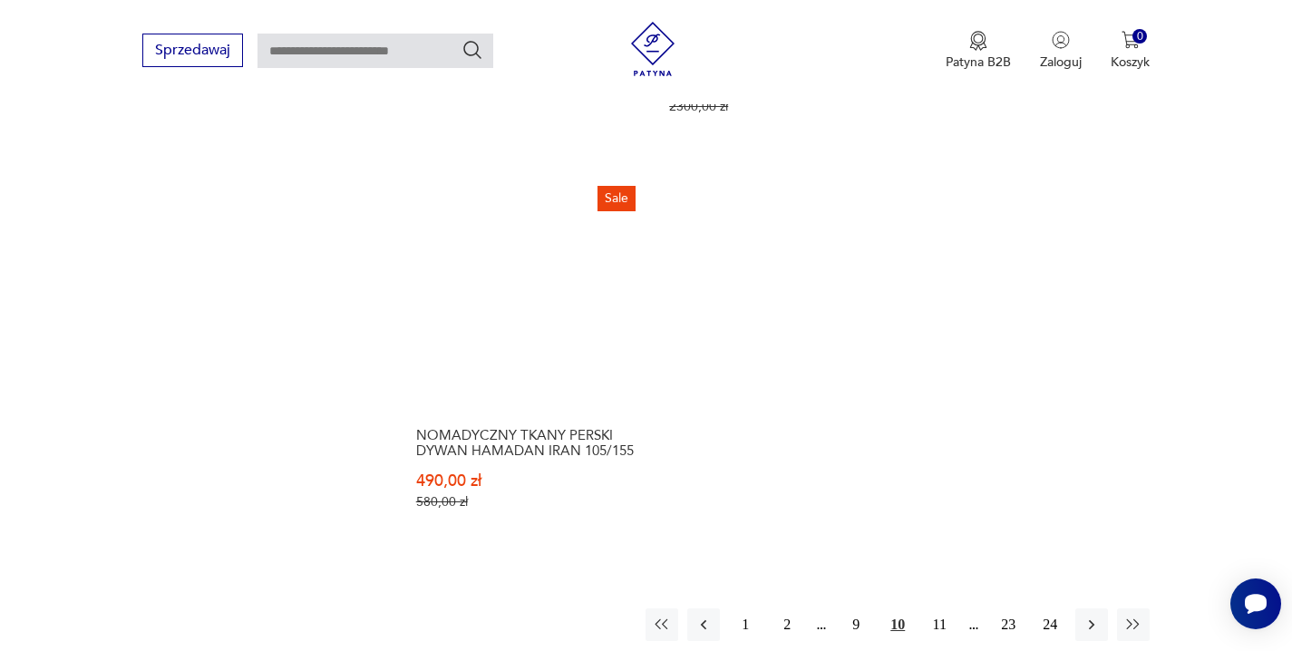
scroll to position [2649, 0]
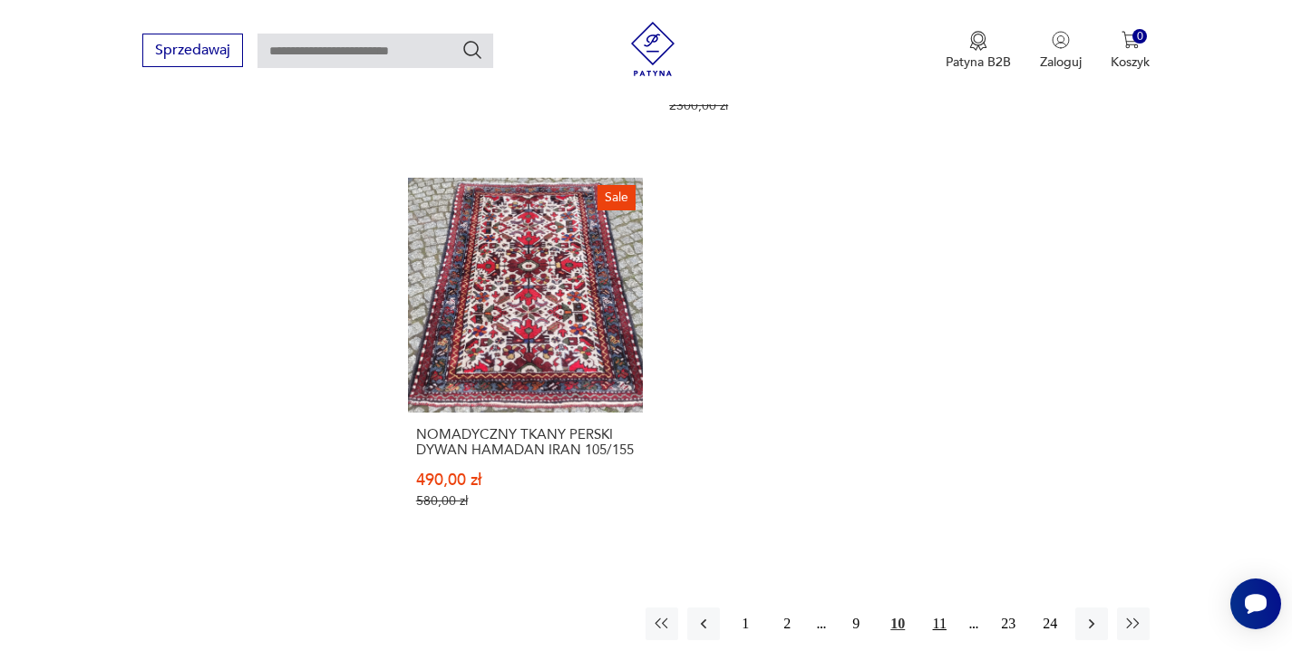
click at [947, 618] on button "11" at bounding box center [939, 624] width 33 height 33
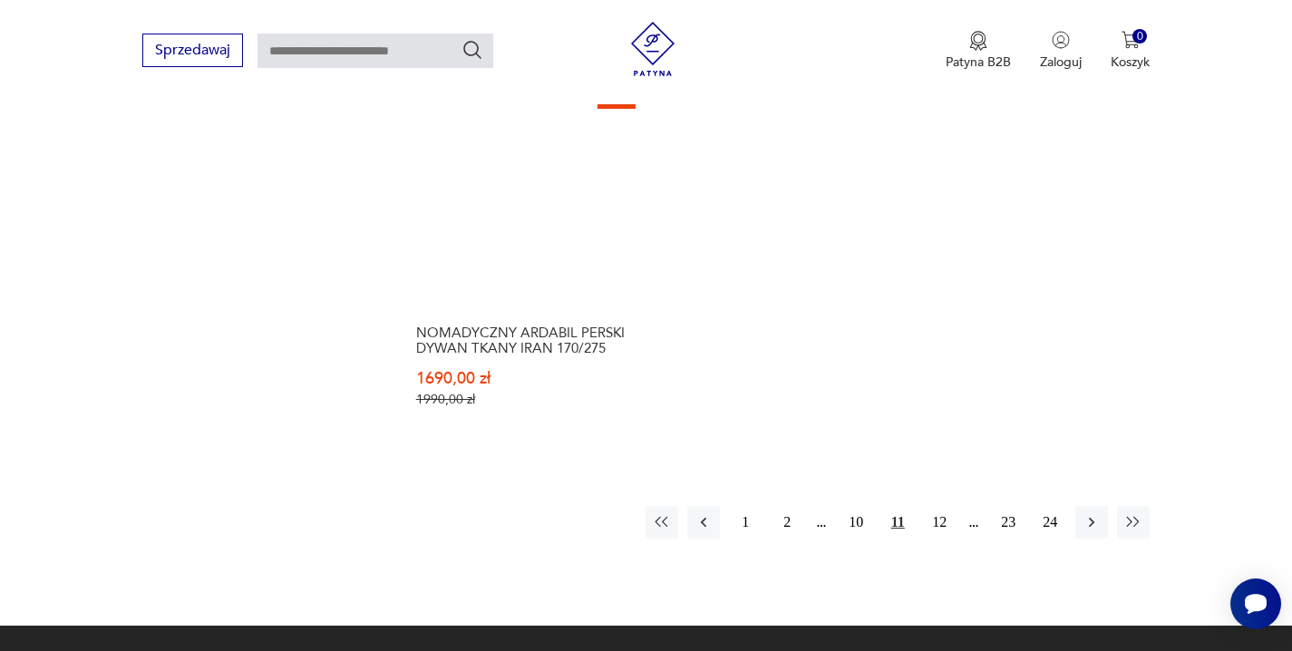
scroll to position [2736, 0]
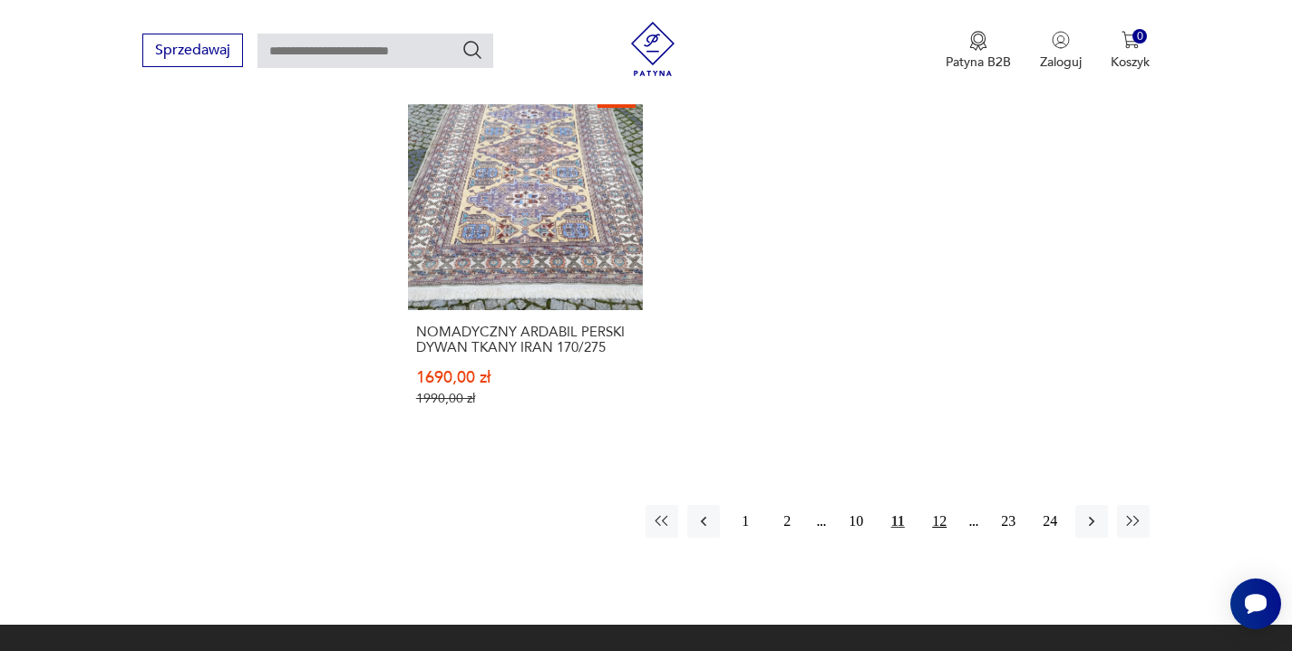
click at [939, 505] on button "12" at bounding box center [939, 521] width 33 height 33
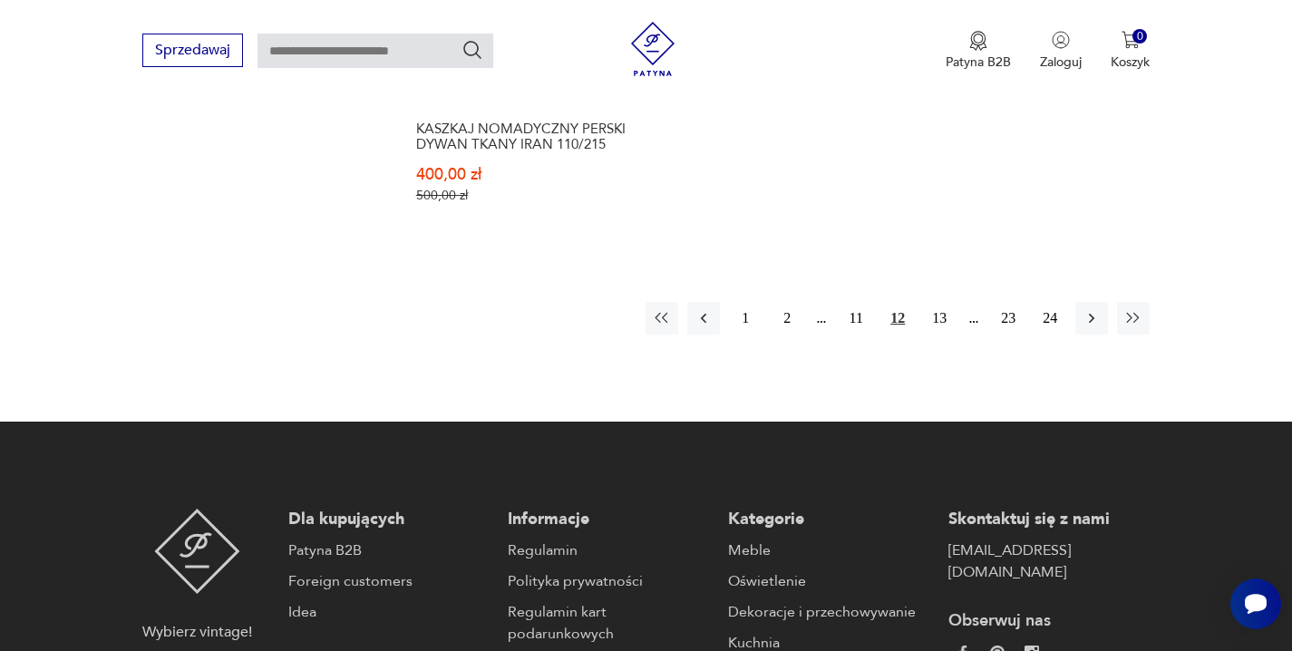
scroll to position [2888, 0]
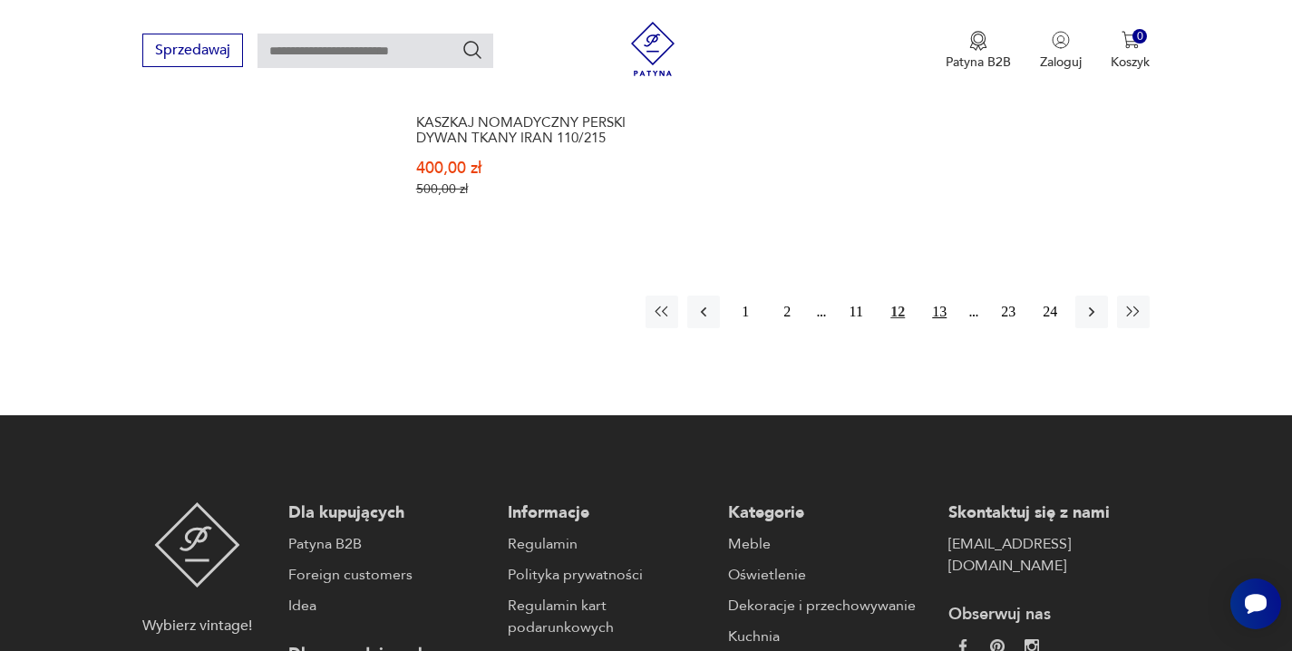
click at [934, 309] on button "13" at bounding box center [939, 312] width 33 height 33
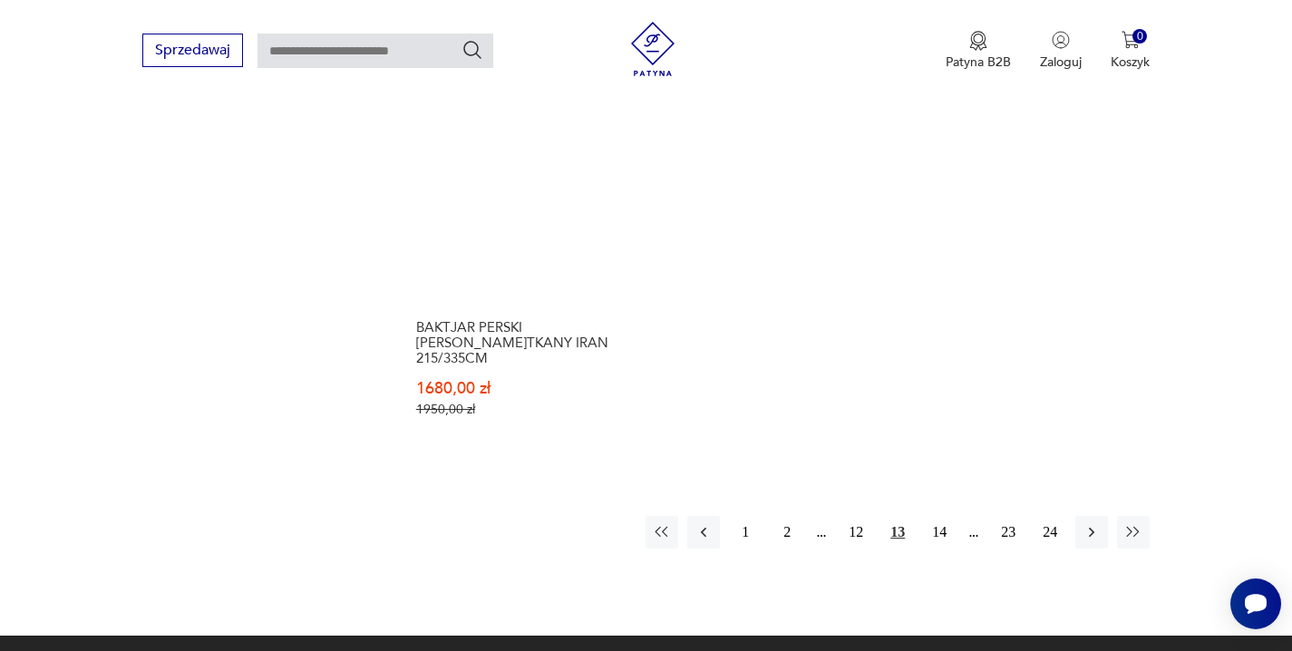
scroll to position [2738, 0]
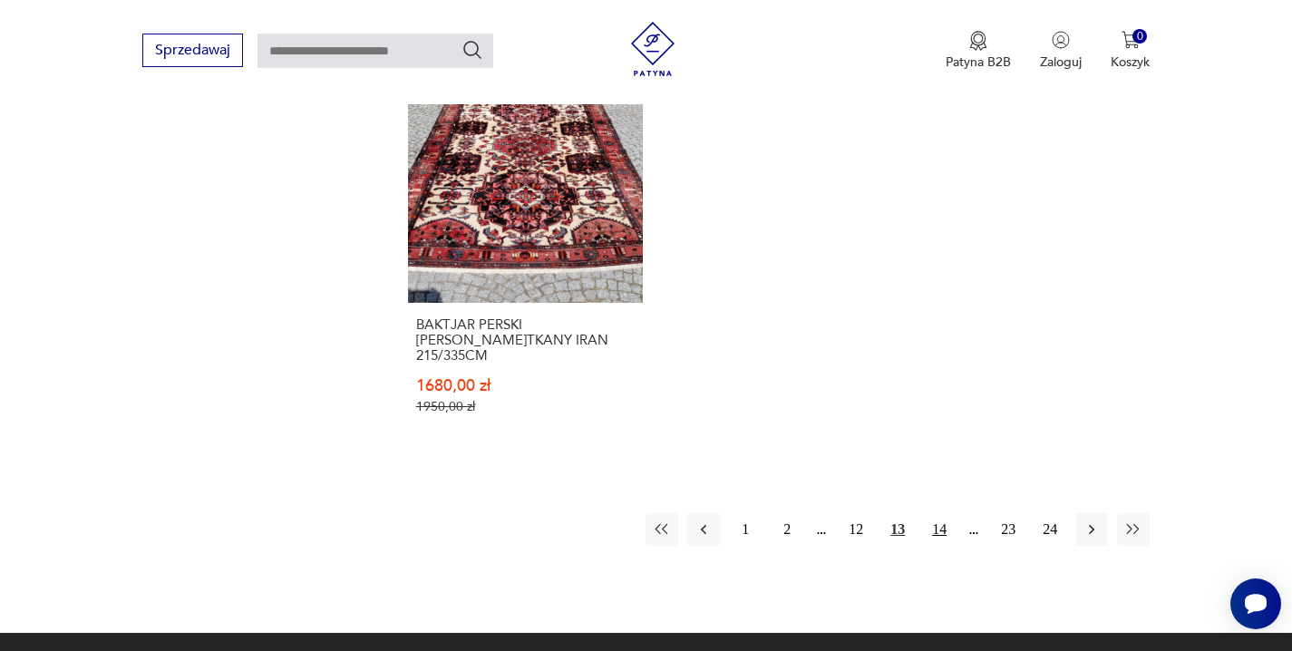
click at [939, 513] on button "14" at bounding box center [939, 529] width 33 height 33
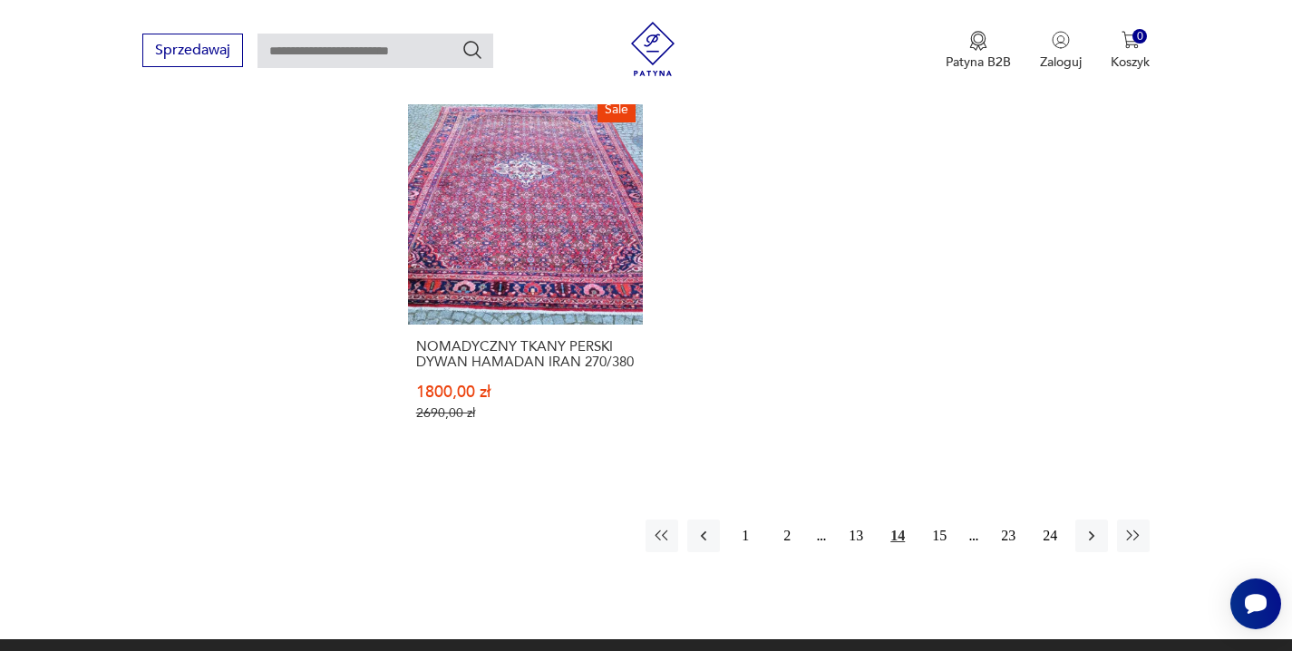
scroll to position [2725, 0]
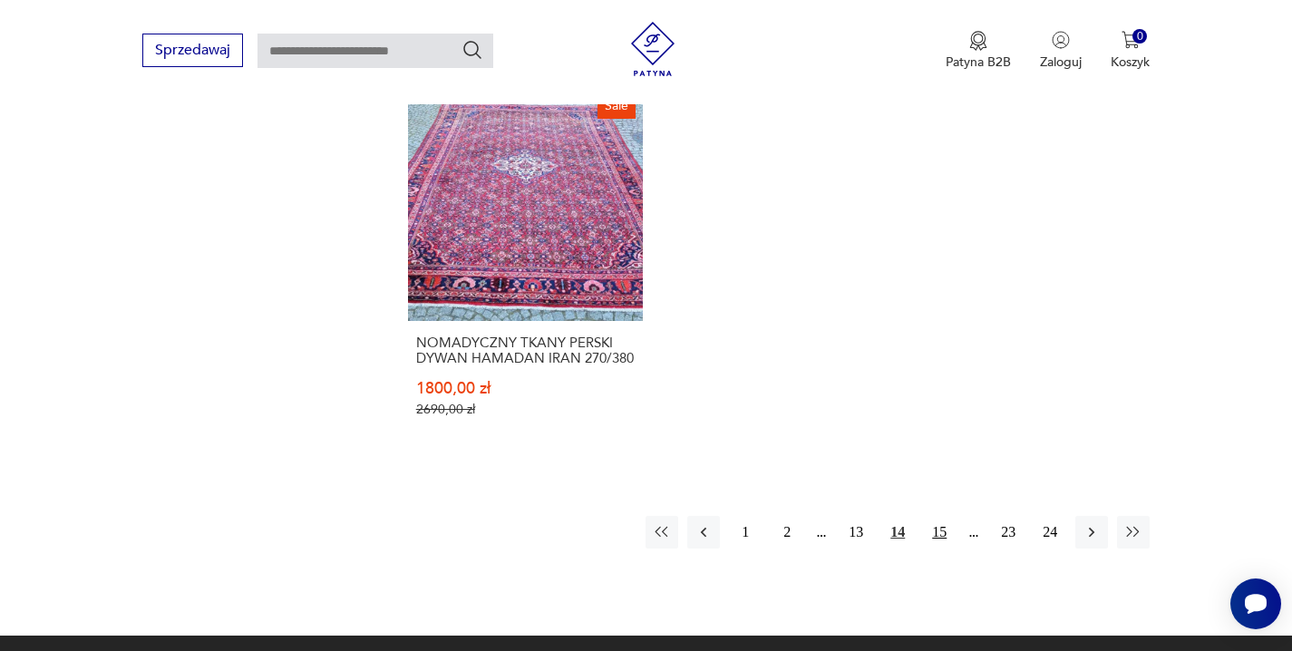
click at [939, 517] on button "15" at bounding box center [939, 532] width 33 height 33
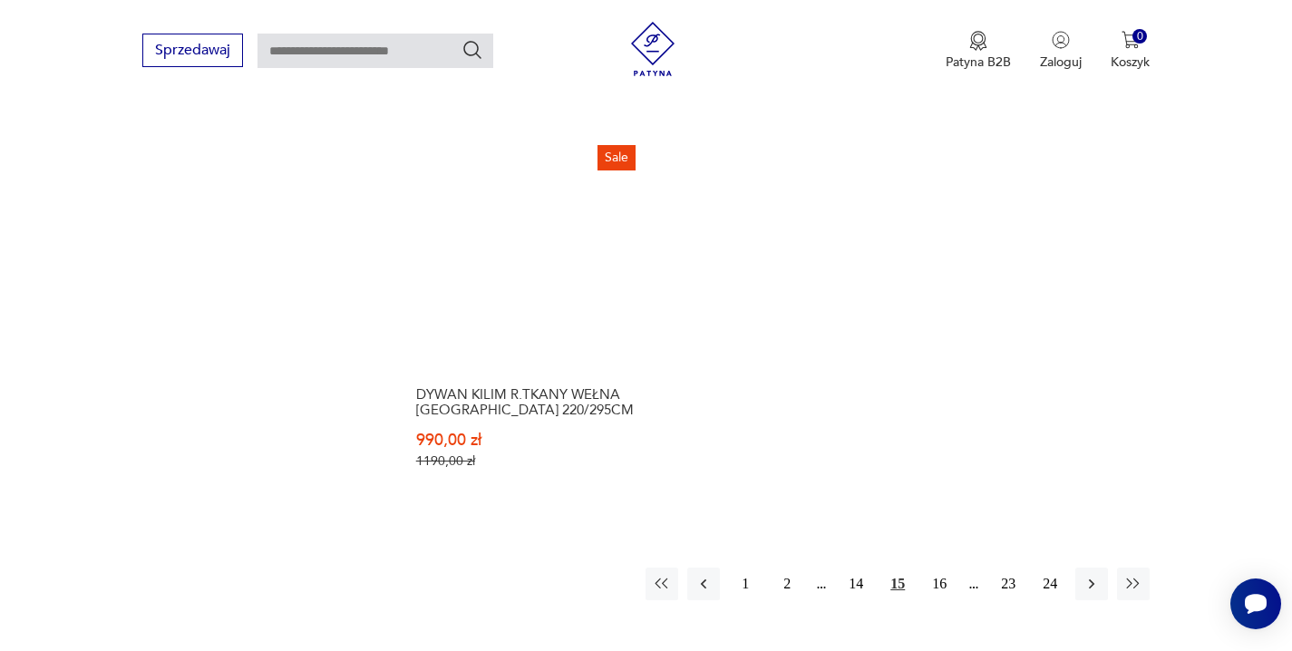
scroll to position [2660, 0]
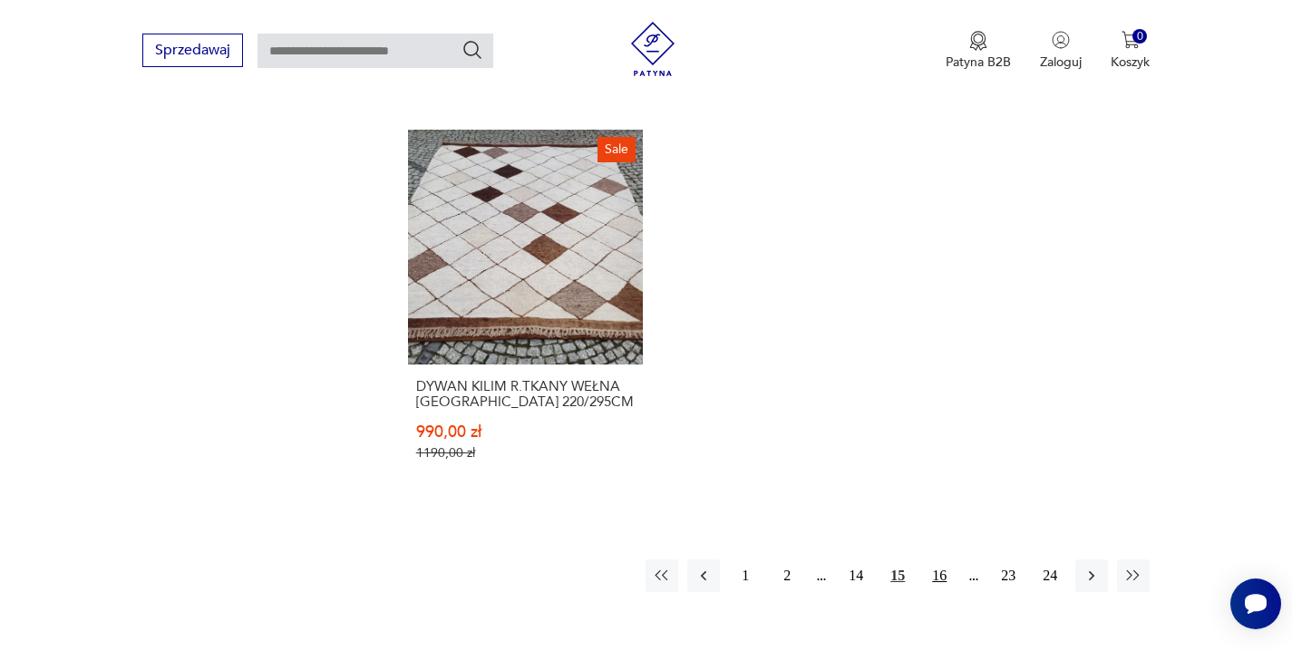
click at [938, 559] on button "16" at bounding box center [939, 575] width 33 height 33
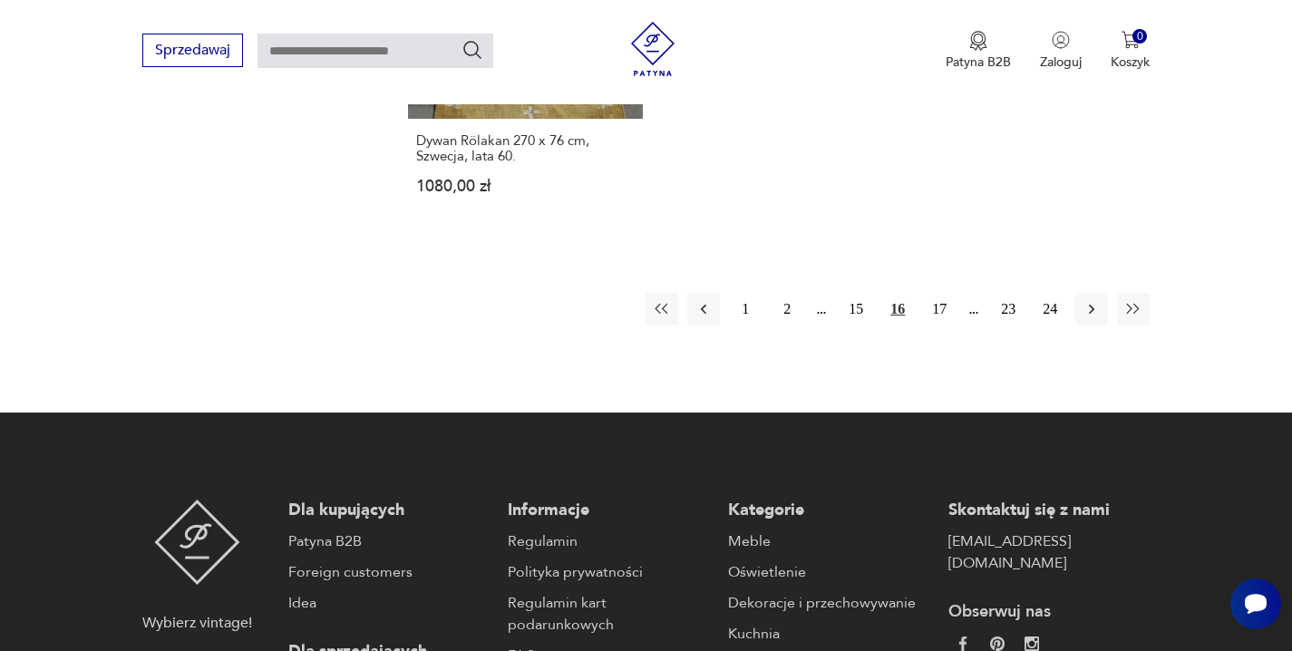
scroll to position [2875, 0]
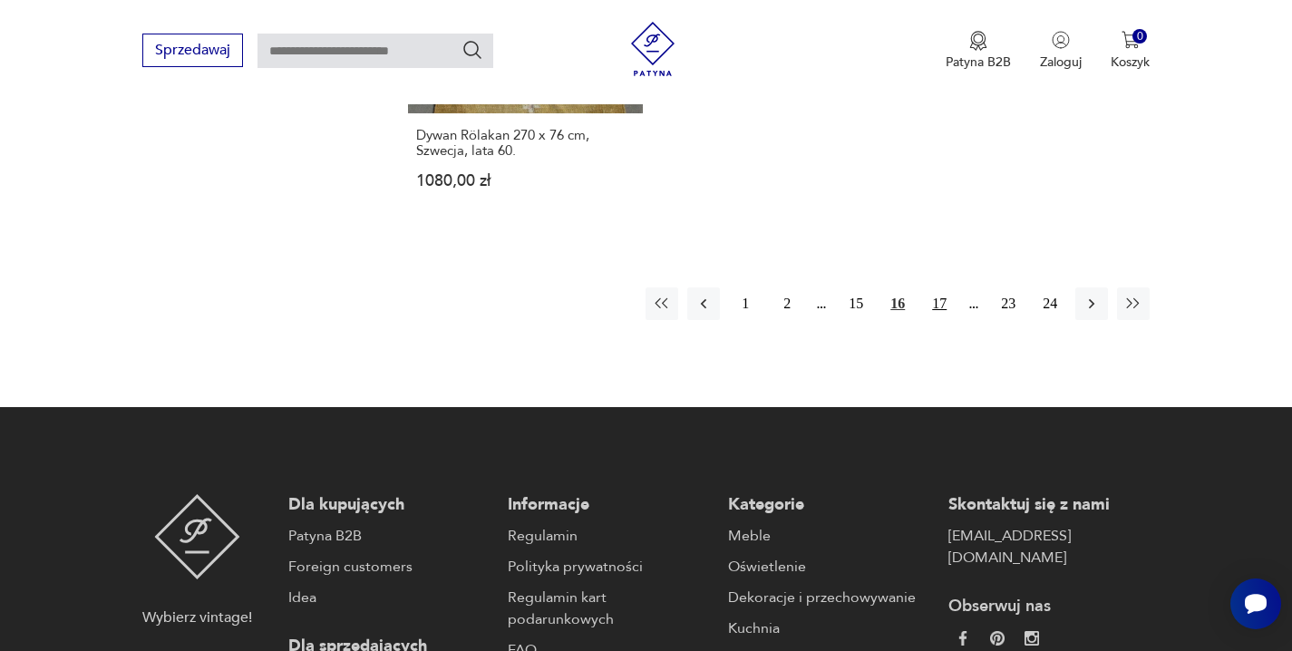
click at [945, 307] on button "17" at bounding box center [939, 303] width 33 height 33
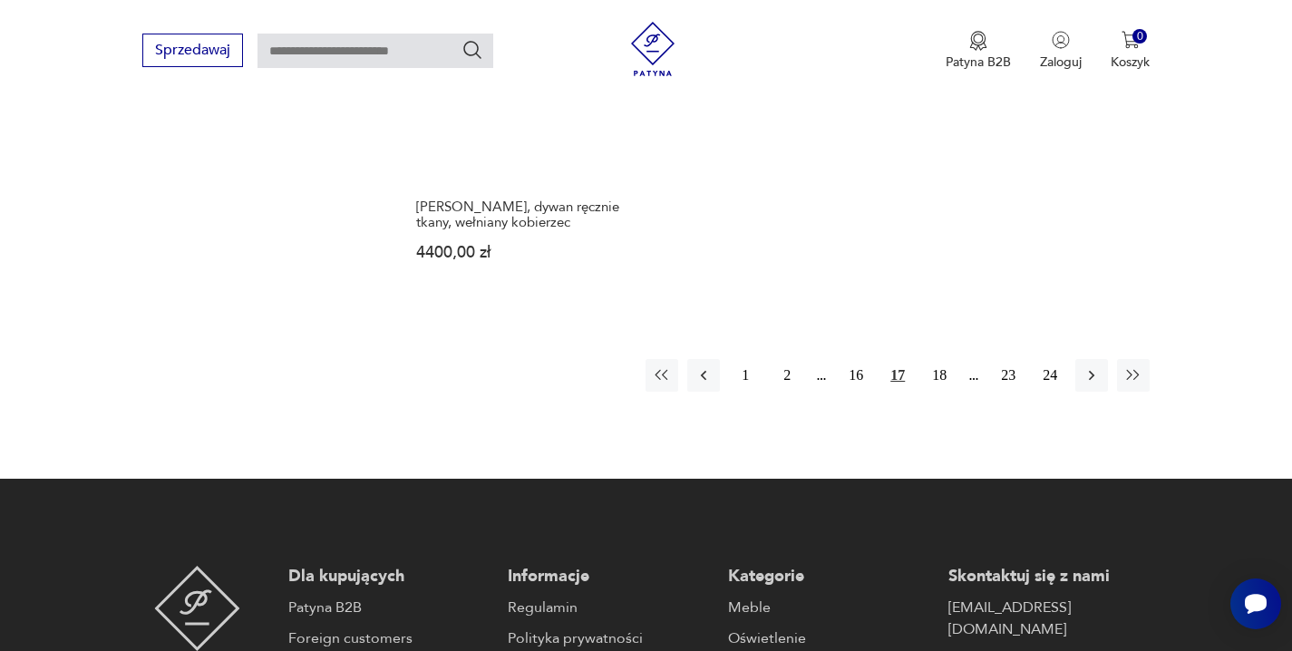
scroll to position [2813, 0]
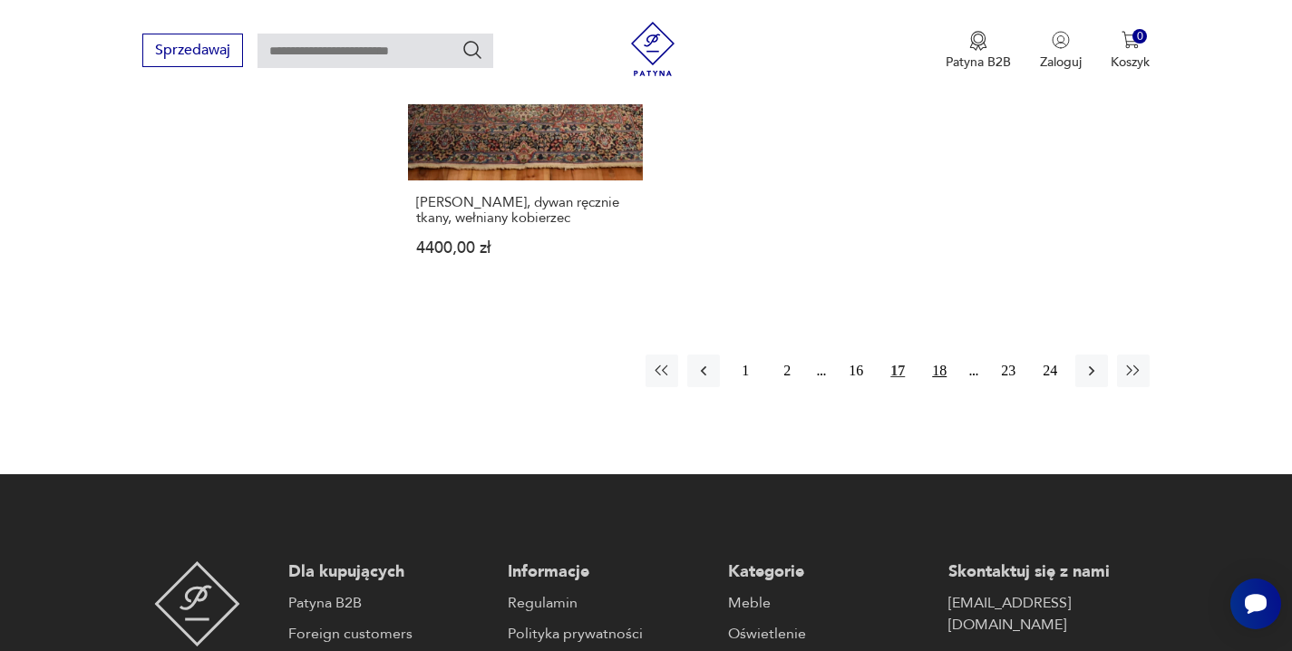
click at [942, 355] on button "18" at bounding box center [939, 371] width 33 height 33
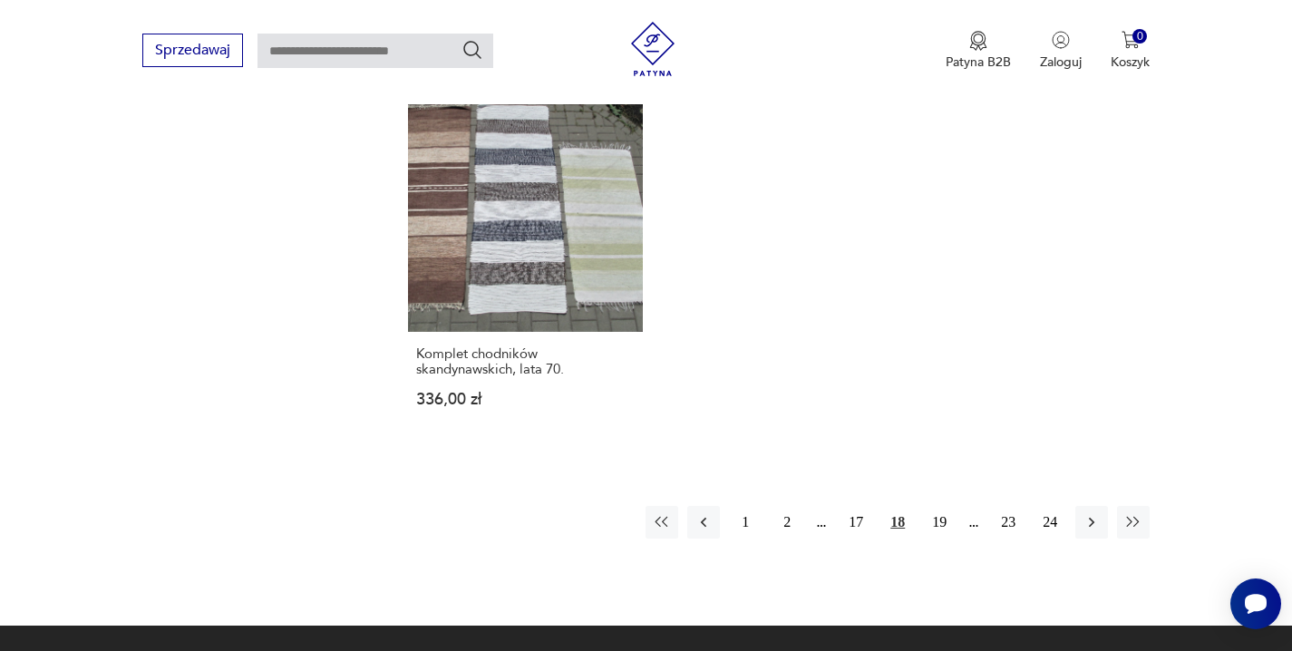
scroll to position [2650, 0]
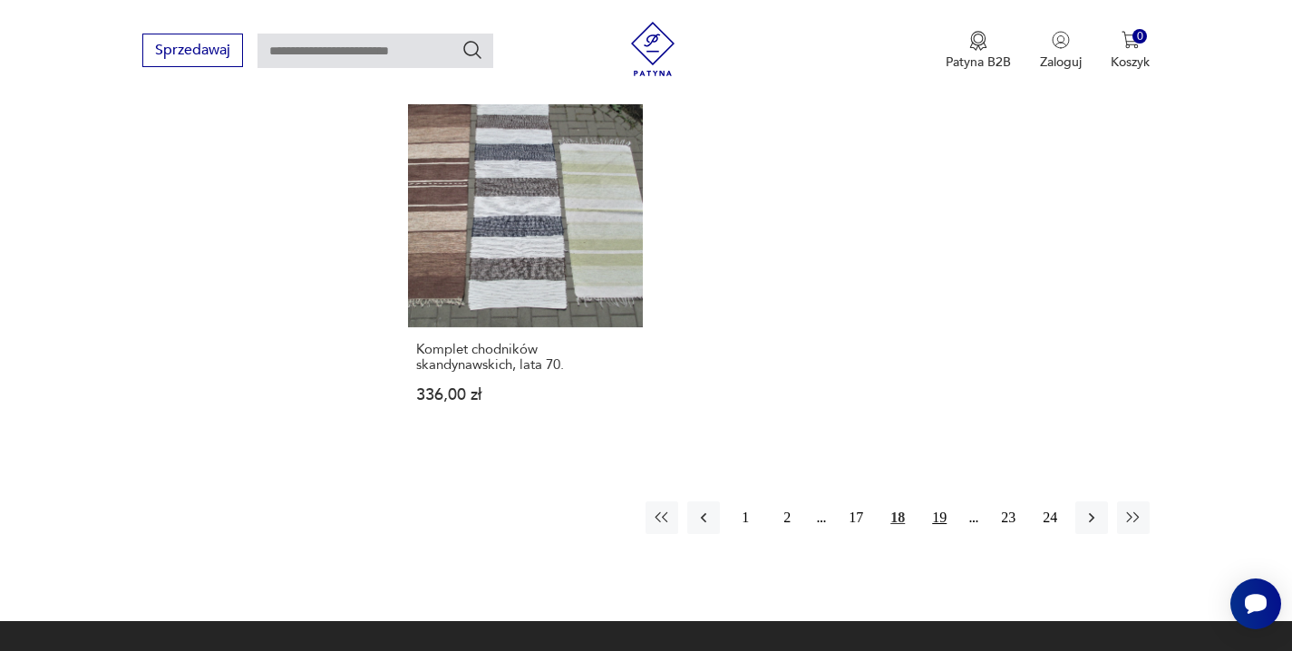
click at [944, 511] on button "19" at bounding box center [939, 517] width 33 height 33
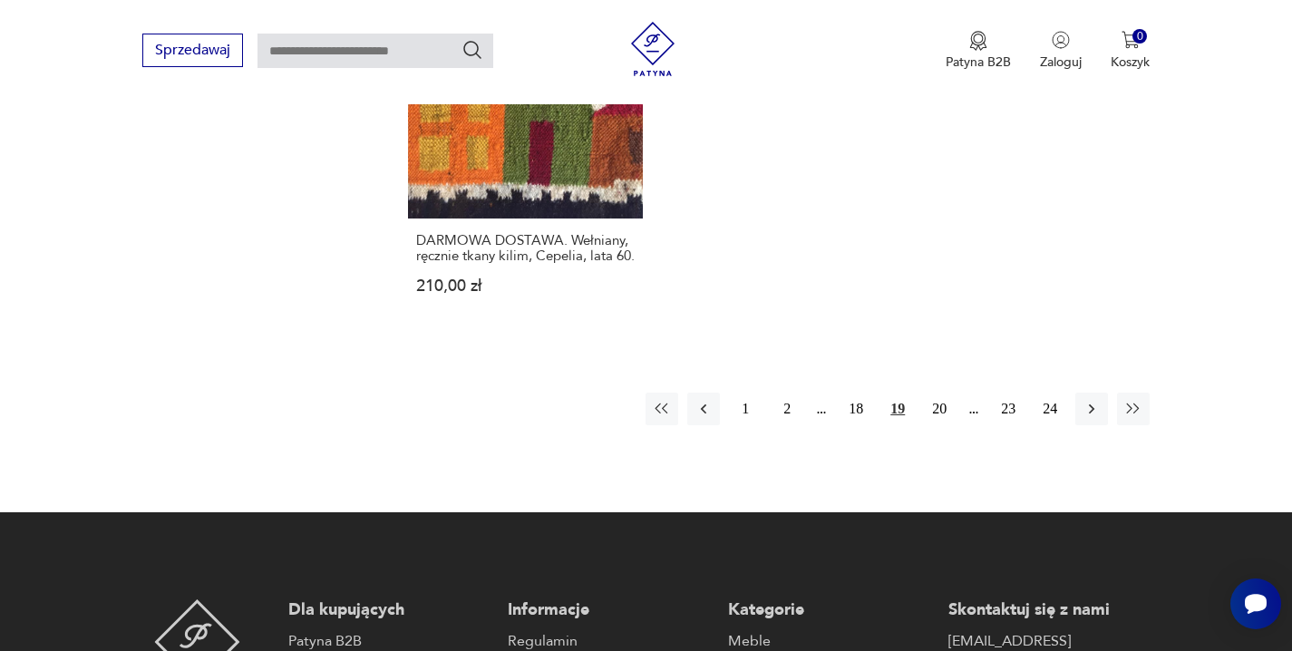
scroll to position [2716, 0]
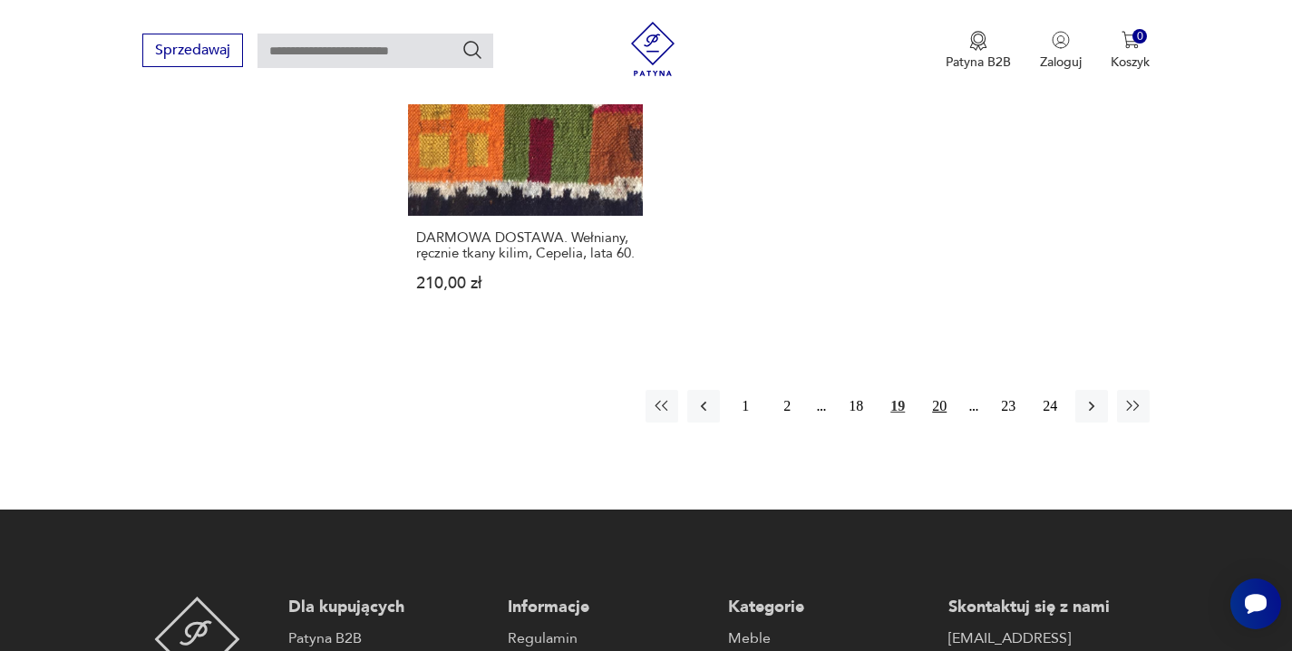
click at [940, 390] on button "20" at bounding box center [939, 406] width 33 height 33
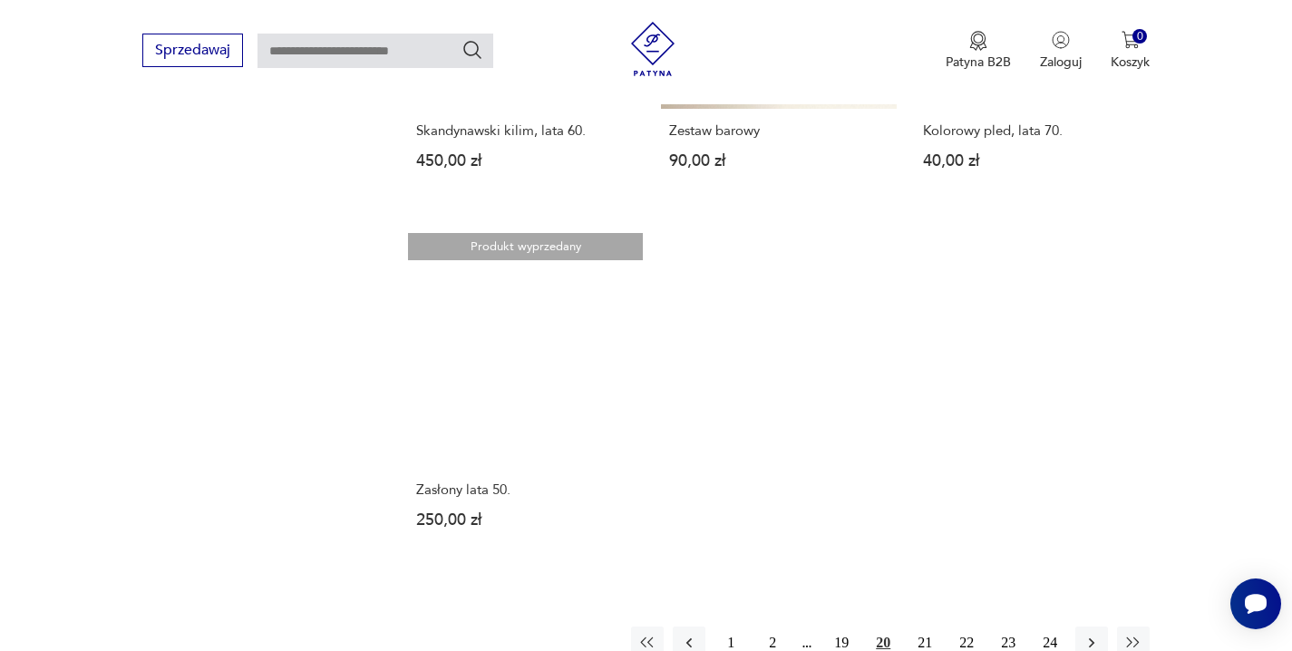
scroll to position [2505, 0]
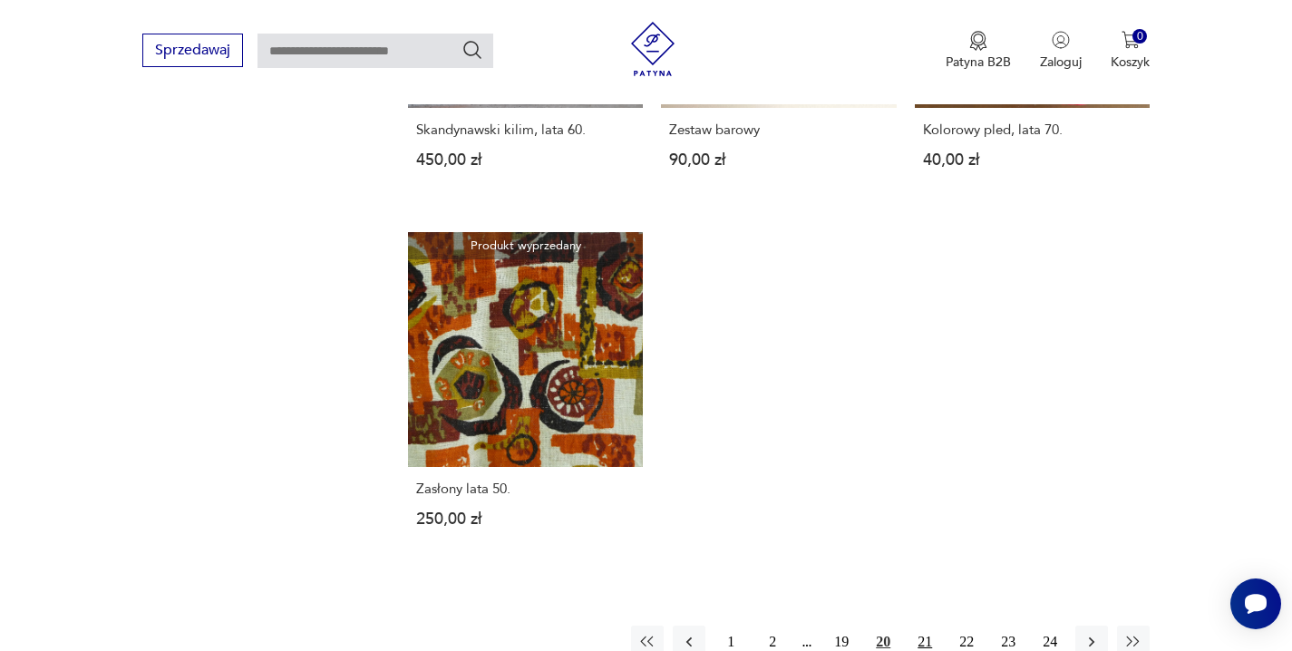
click at [919, 638] on button "21" at bounding box center [925, 642] width 33 height 33
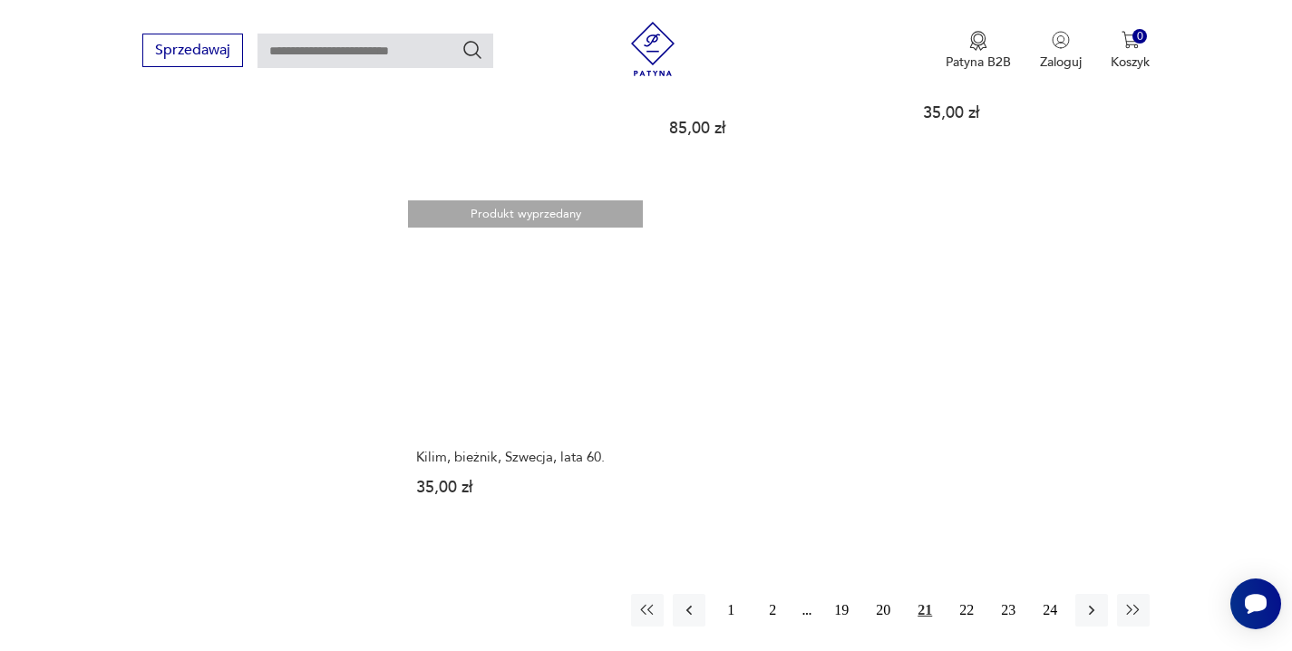
scroll to position [2493, 0]
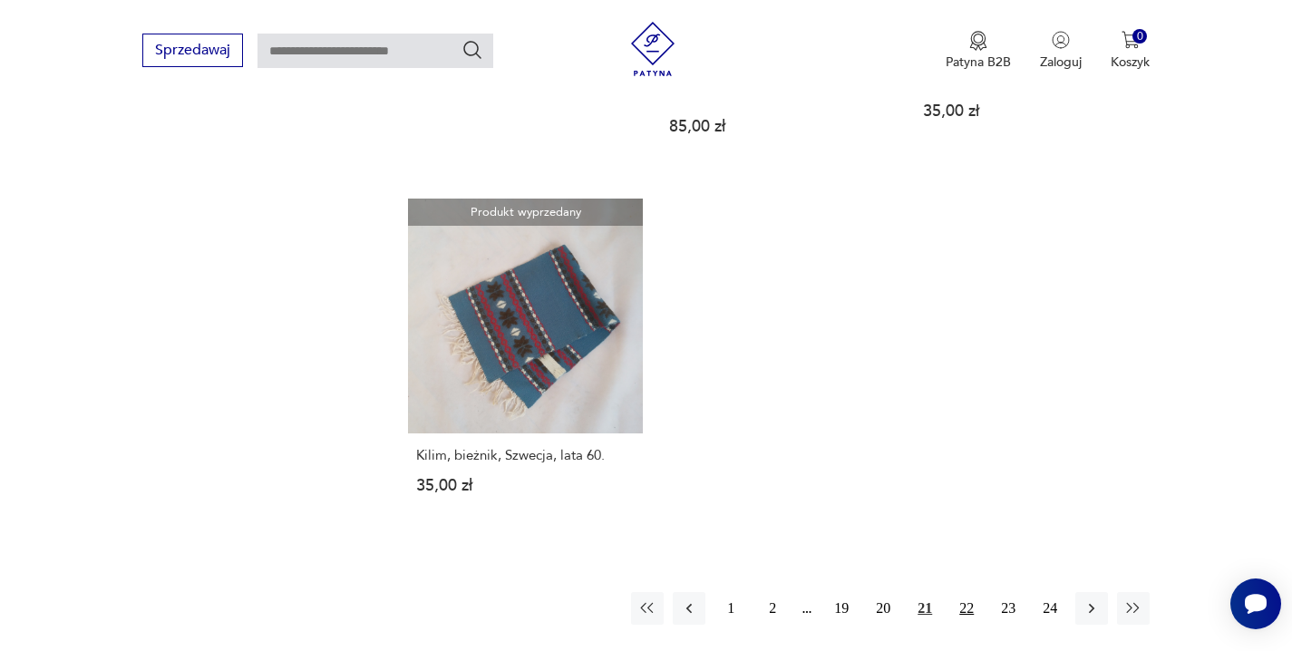
click at [968, 592] on button "22" at bounding box center [966, 608] width 33 height 33
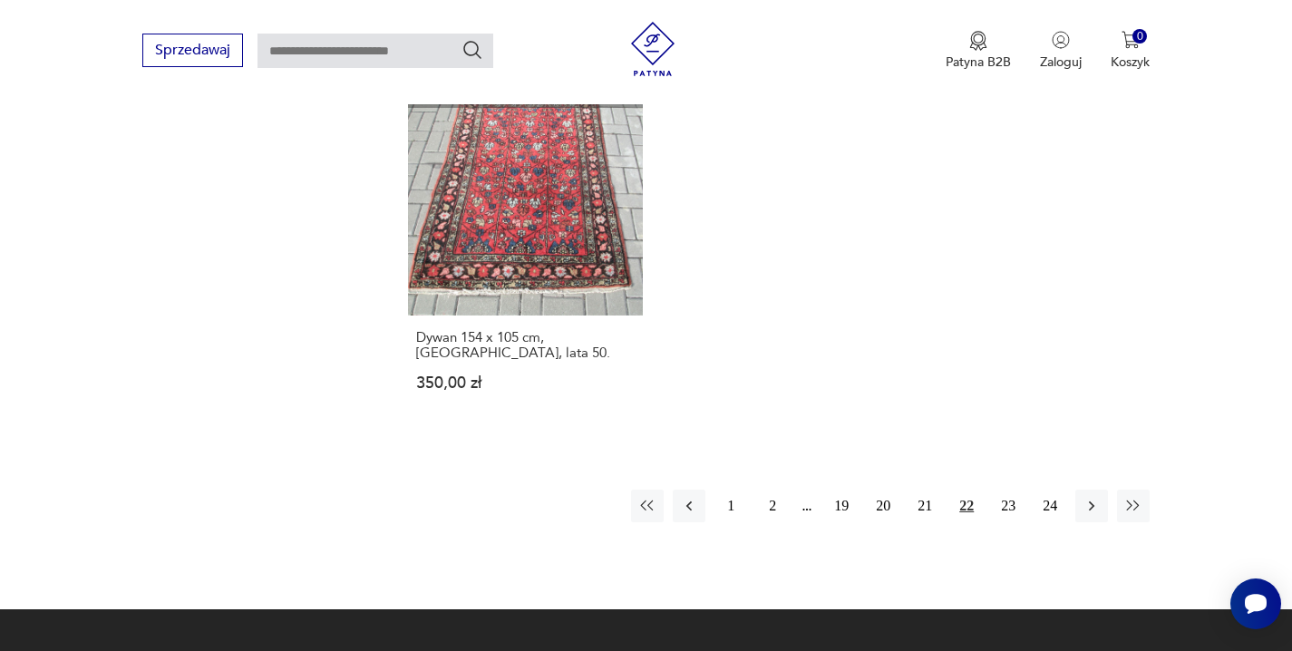
scroll to position [2616, 0]
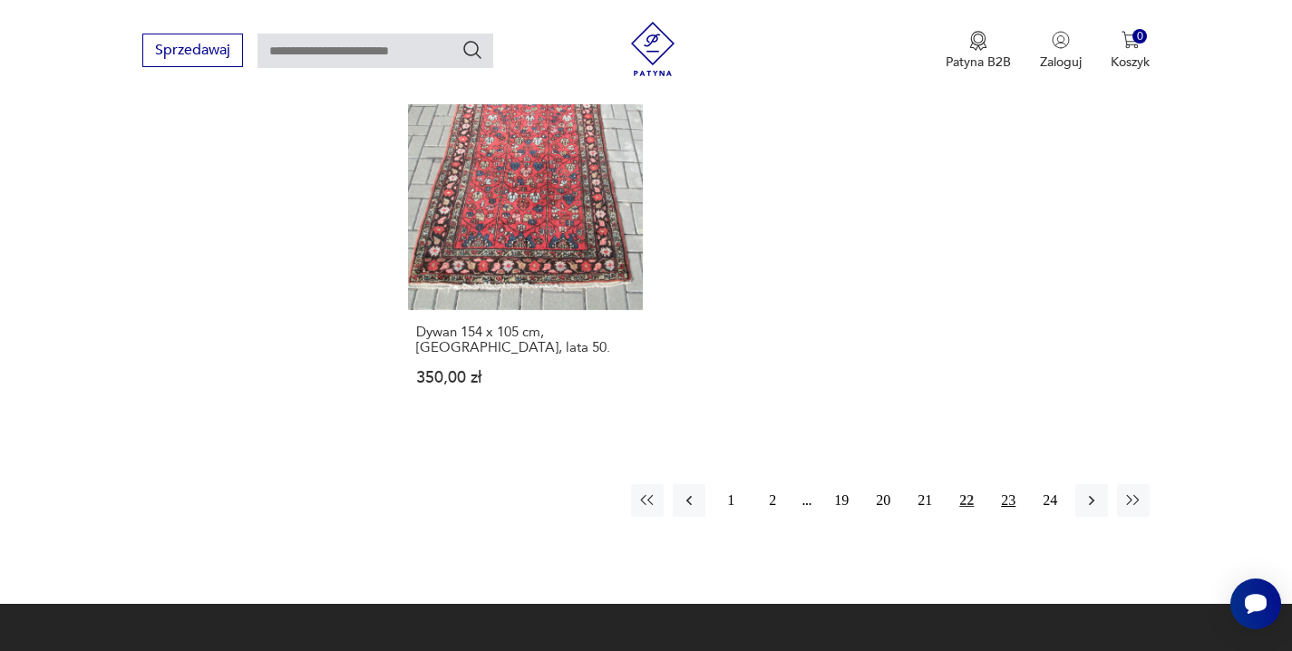
click at [1006, 484] on button "23" at bounding box center [1008, 500] width 33 height 33
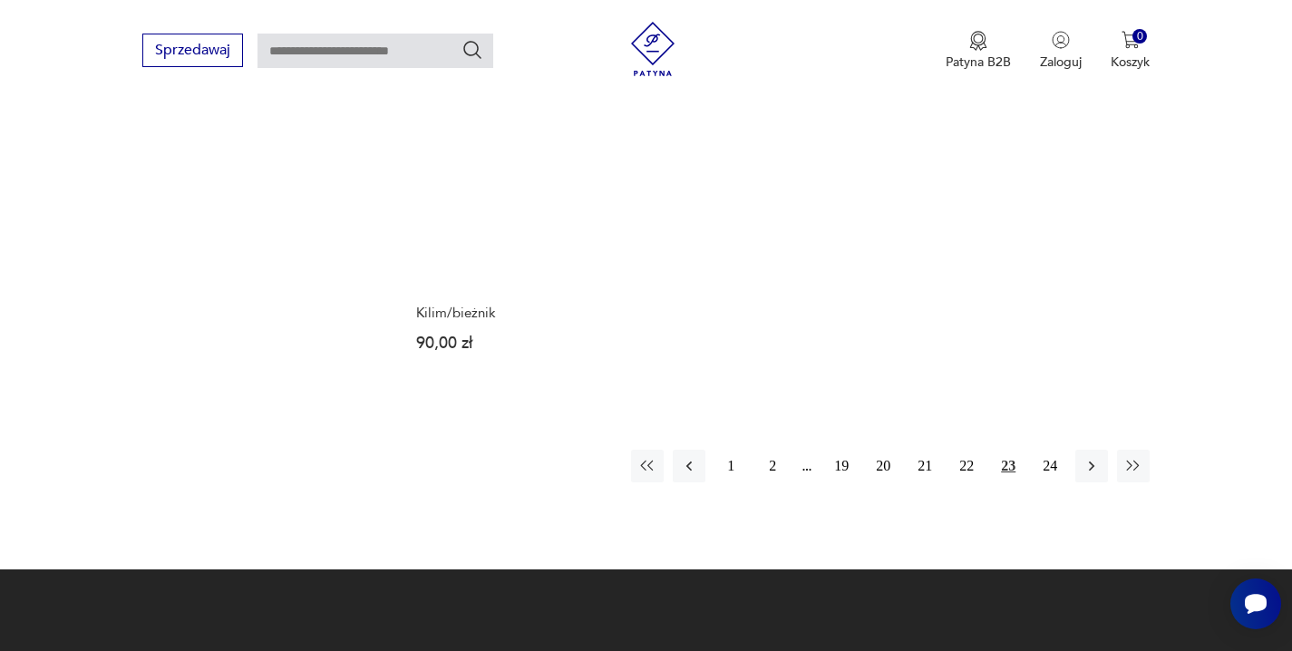
scroll to position [2694, 0]
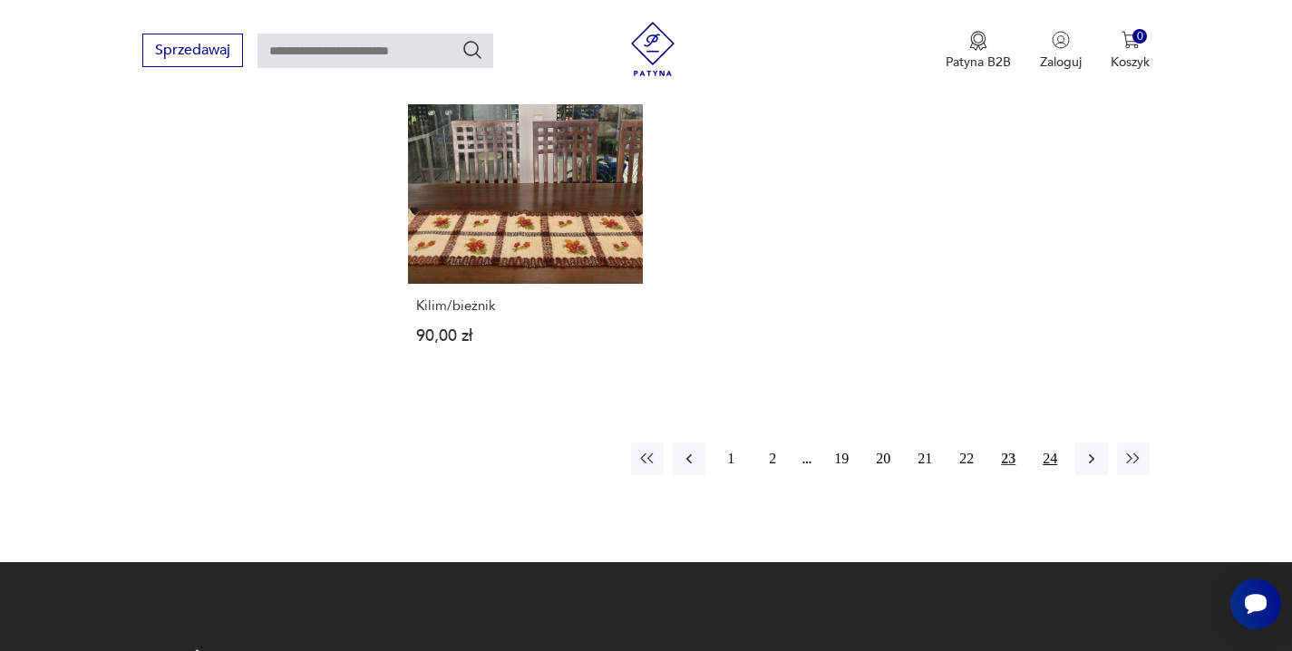
click at [1049, 443] on button "24" at bounding box center [1050, 459] width 33 height 33
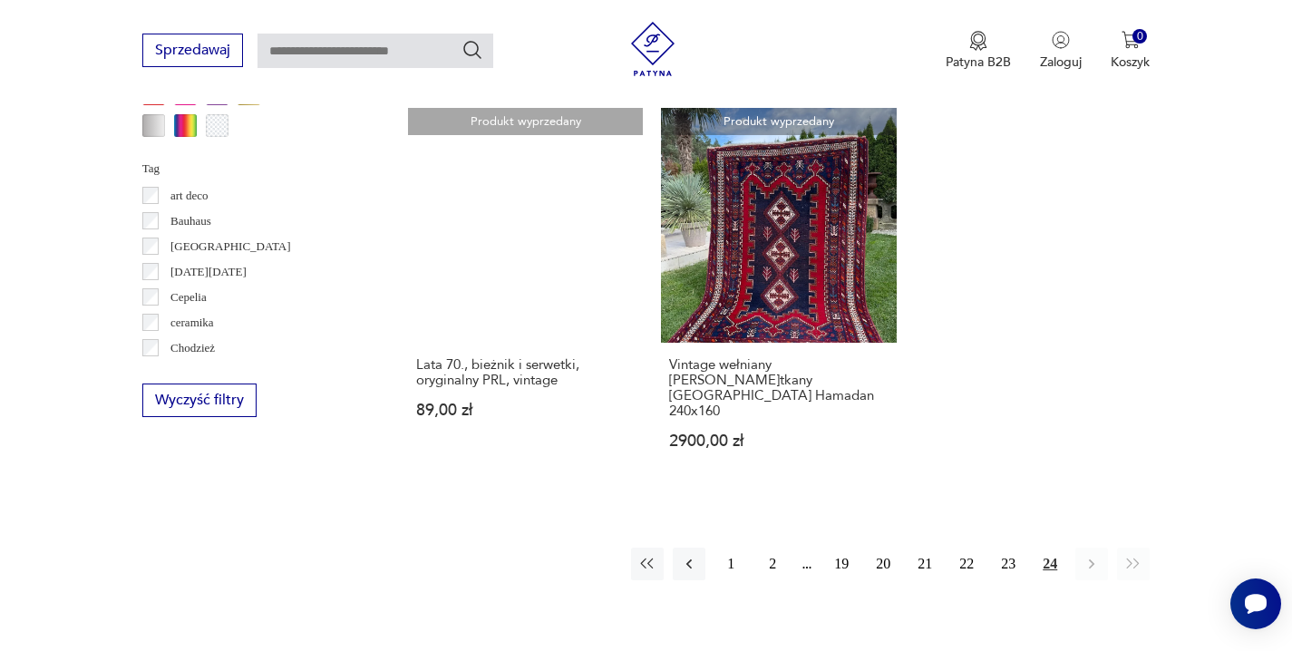
scroll to position [1890, 0]
